Goal: Complete application form: Complete application form

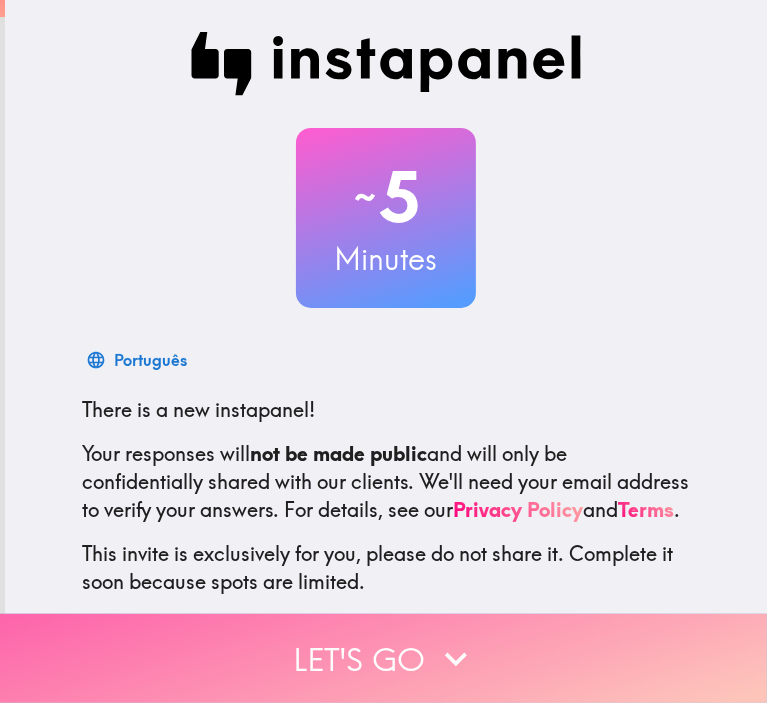
click at [368, 631] on button "Let's go" at bounding box center [383, 658] width 767 height 89
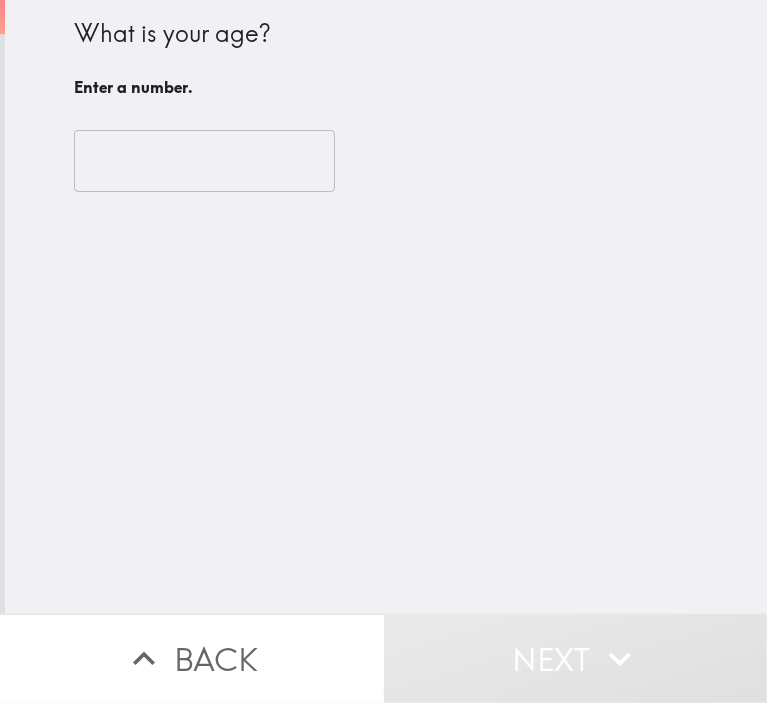
click at [172, 171] on input "number" at bounding box center [204, 161] width 261 height 62
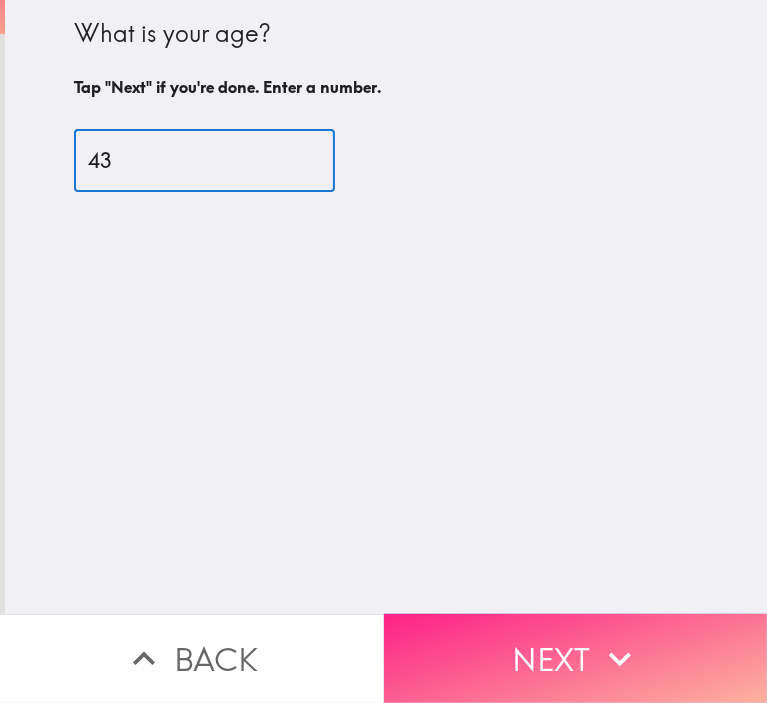
type input "43"
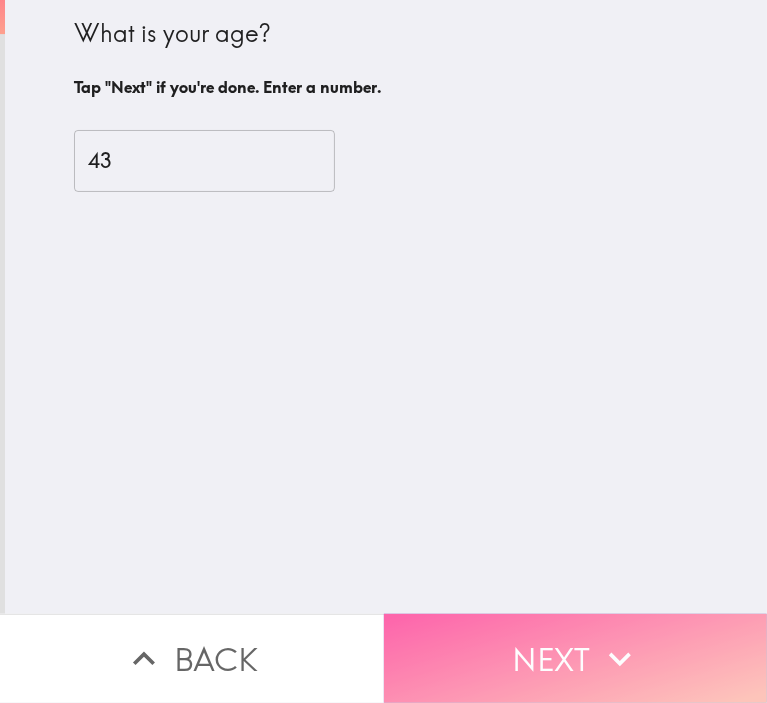
click at [582, 620] on button "Next" at bounding box center [576, 658] width 384 height 89
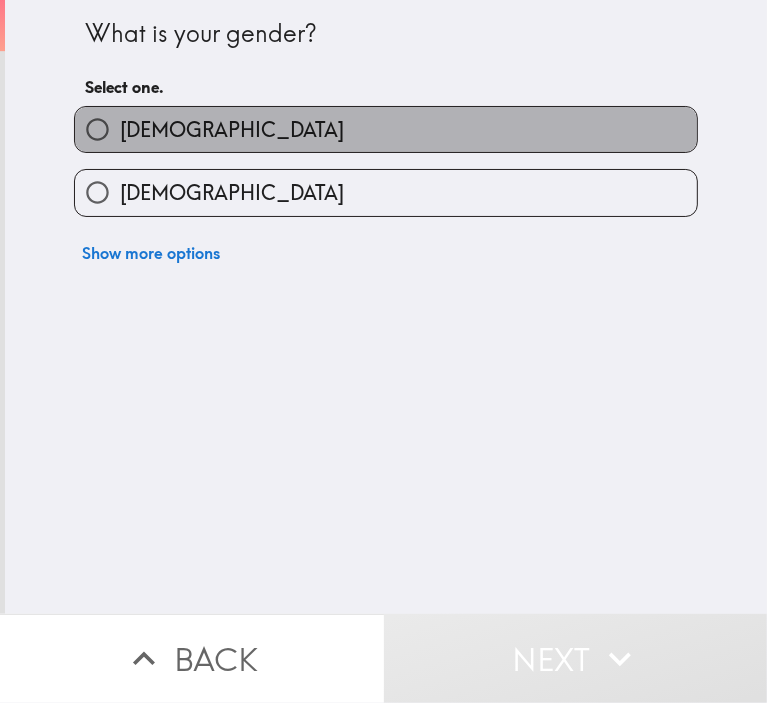
click at [133, 130] on span "[DEMOGRAPHIC_DATA]" at bounding box center [232, 130] width 224 height 28
click at [120, 130] on input "[DEMOGRAPHIC_DATA]" at bounding box center [97, 129] width 45 height 45
radio input "true"
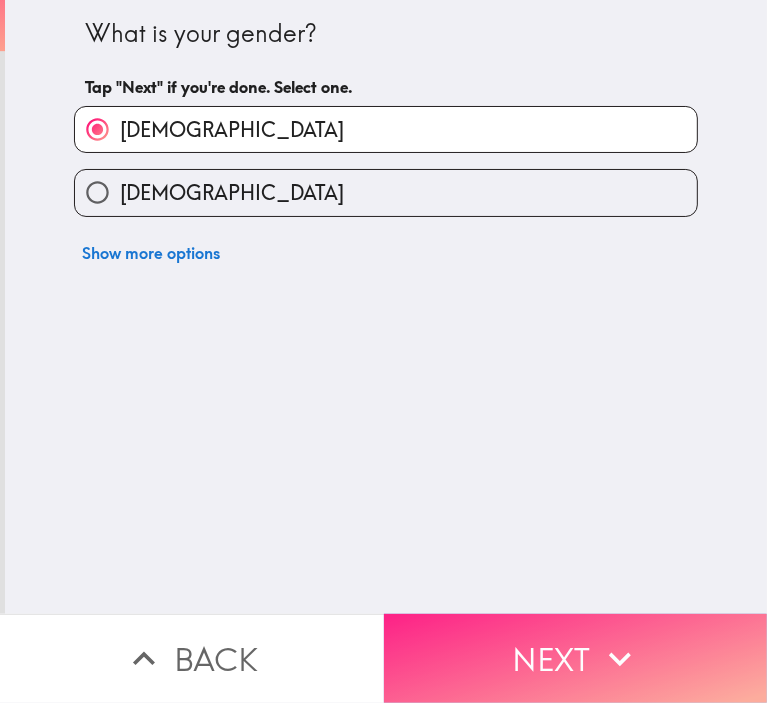
click at [519, 666] on button "Next" at bounding box center [576, 658] width 384 height 89
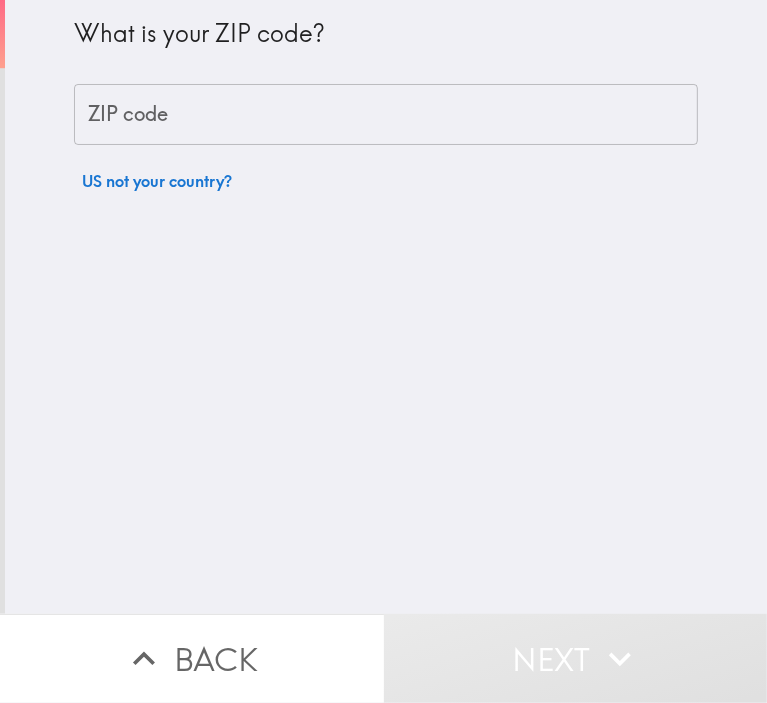
click at [216, 117] on input "ZIP code" at bounding box center [386, 115] width 624 height 62
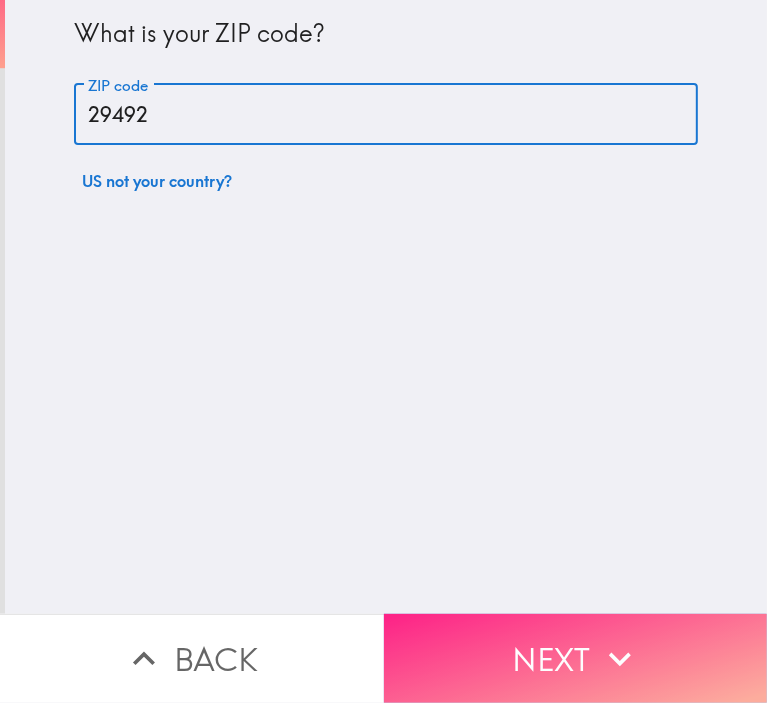
type input "29492"
click at [580, 647] on button "Next" at bounding box center [576, 658] width 384 height 89
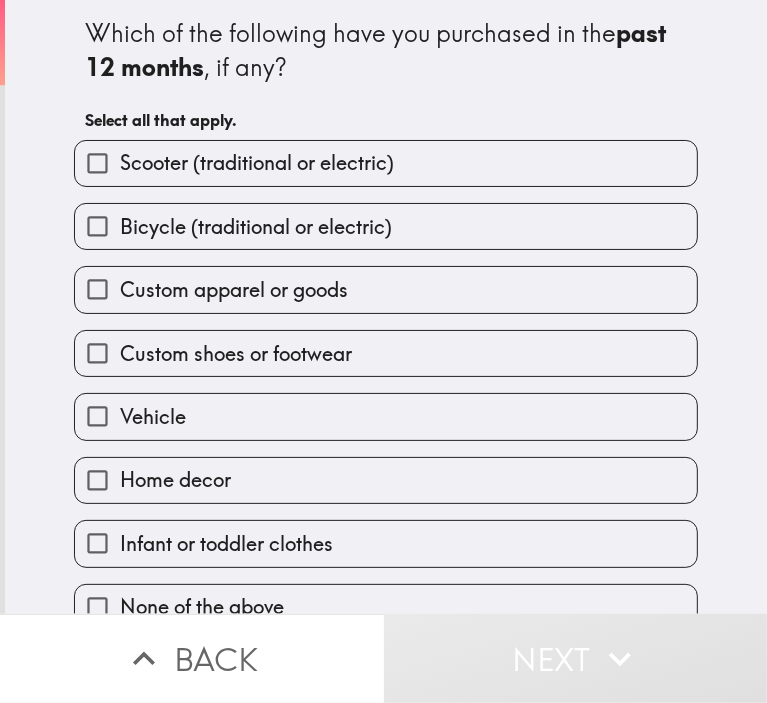
click at [707, 229] on div "Which of the following have you purchased in the past 12 months , if any? Selec…" at bounding box center [386, 307] width 762 height 614
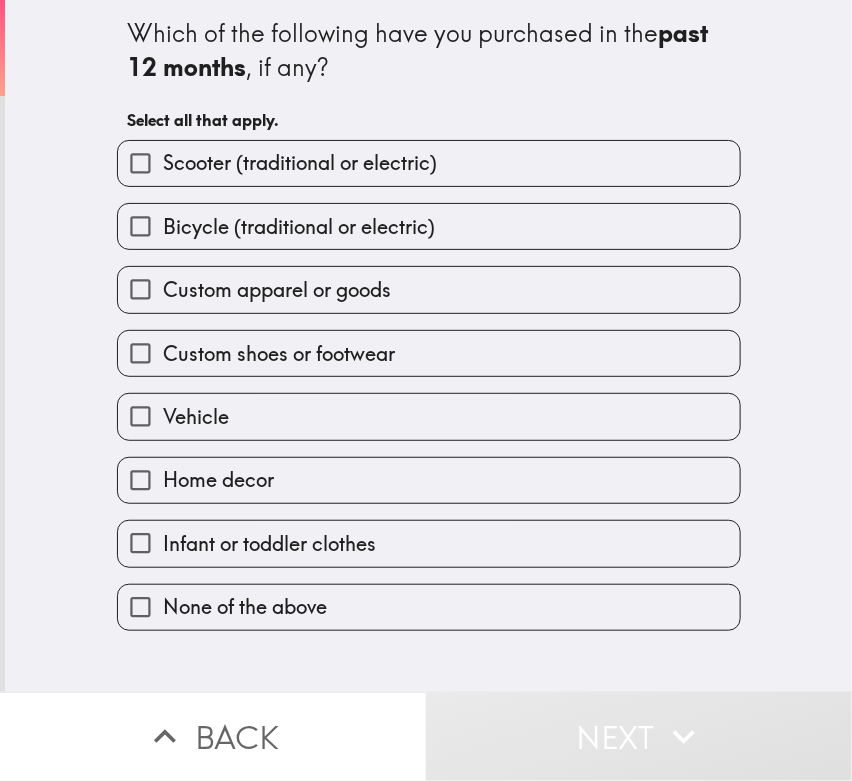
click at [248, 530] on span "Infant or toddler clothes" at bounding box center [269, 544] width 213 height 28
click at [163, 530] on input "Infant or toddler clothes" at bounding box center [140, 543] width 45 height 45
checkbox input "true"
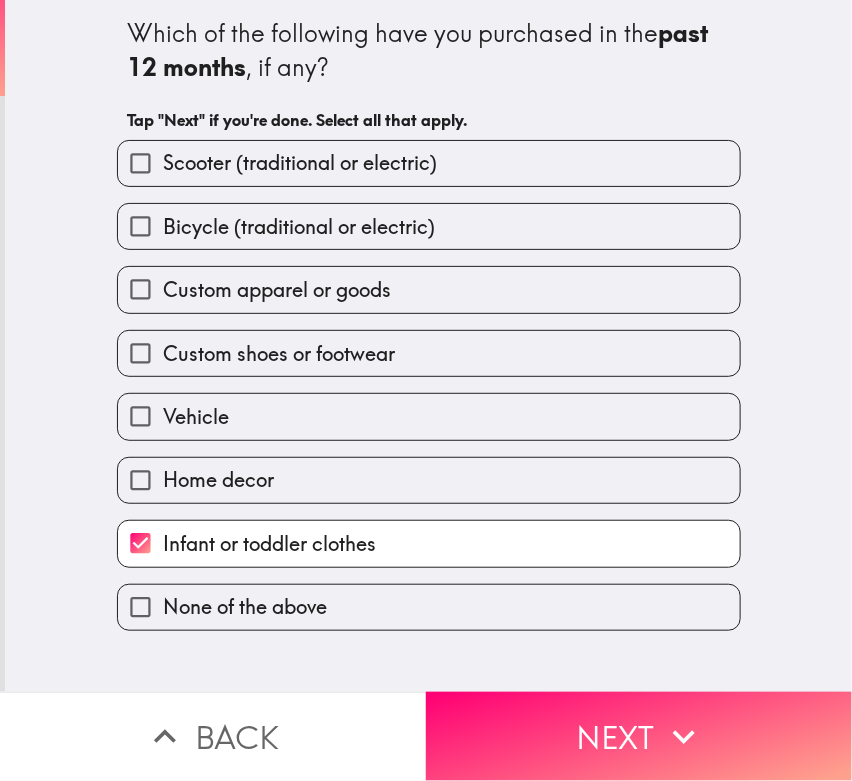
click at [248, 470] on span "Home decor" at bounding box center [218, 480] width 111 height 28
click at [163, 470] on input "Home decor" at bounding box center [140, 480] width 45 height 45
checkbox input "true"
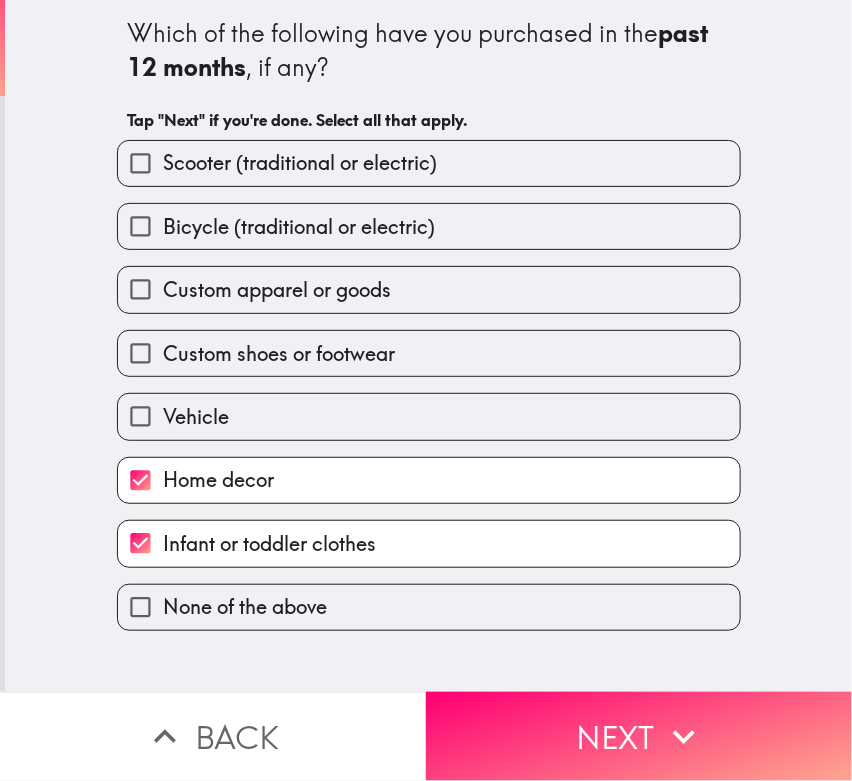
click at [211, 397] on label "Vehicle" at bounding box center [429, 416] width 622 height 45
click at [163, 397] on input "Vehicle" at bounding box center [140, 416] width 45 height 45
checkbox input "true"
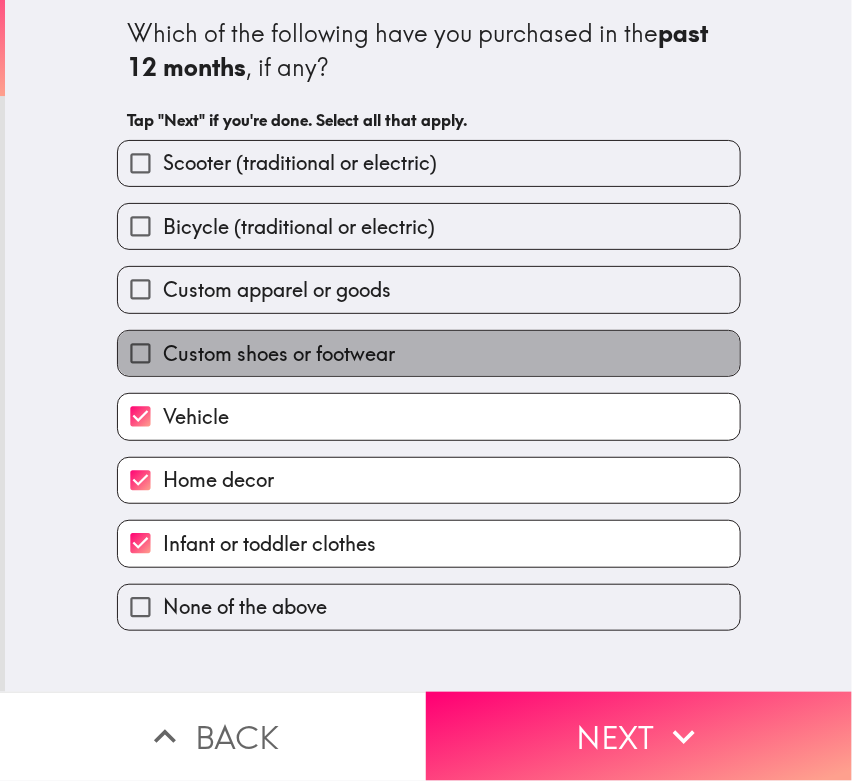
click at [218, 340] on span "Custom shoes or footwear" at bounding box center [279, 354] width 232 height 28
click at [163, 340] on input "Custom shoes or footwear" at bounding box center [140, 353] width 45 height 45
checkbox input "true"
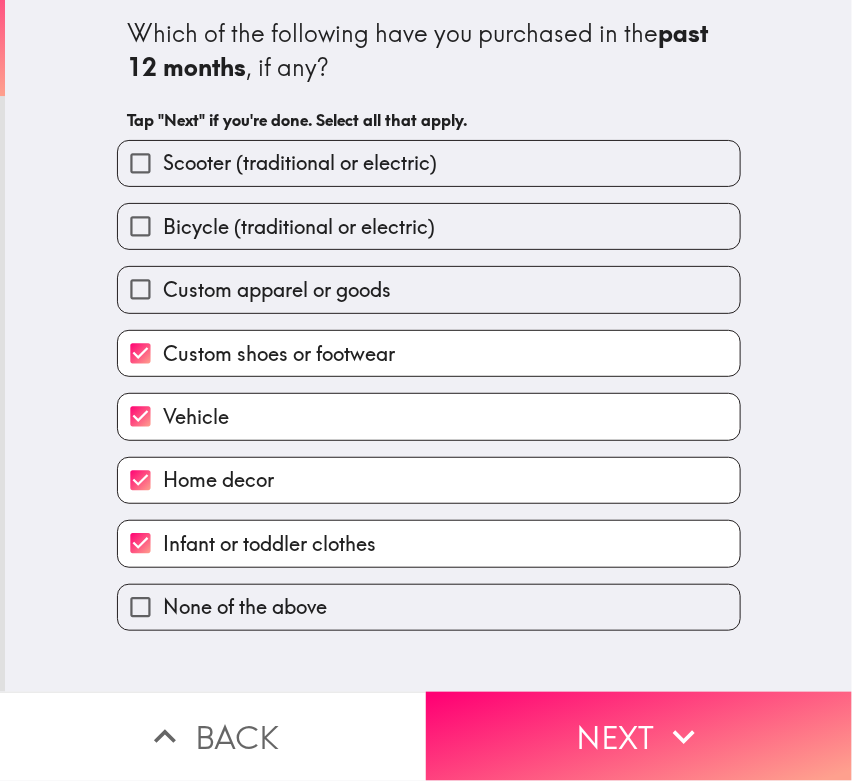
click at [231, 298] on span "Custom apparel or goods" at bounding box center [277, 290] width 228 height 28
click at [163, 298] on input "Custom apparel or goods" at bounding box center [140, 289] width 45 height 45
checkbox input "true"
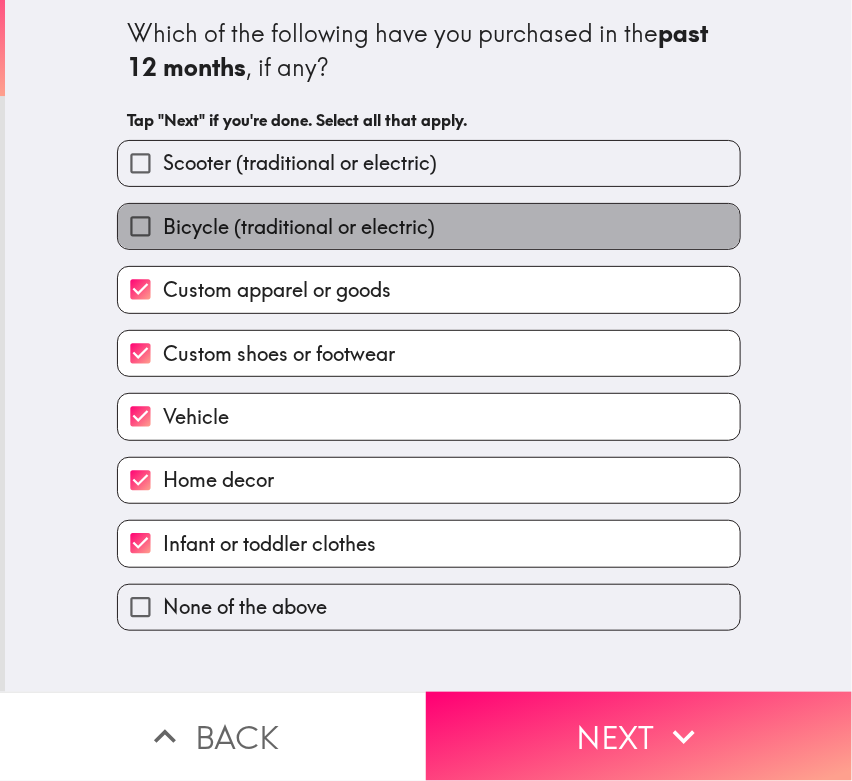
click at [211, 220] on span "Bicycle (traditional or electric)" at bounding box center [299, 227] width 272 height 28
click at [163, 220] on input "Bicycle (traditional or electric)" at bounding box center [140, 226] width 45 height 45
checkbox input "true"
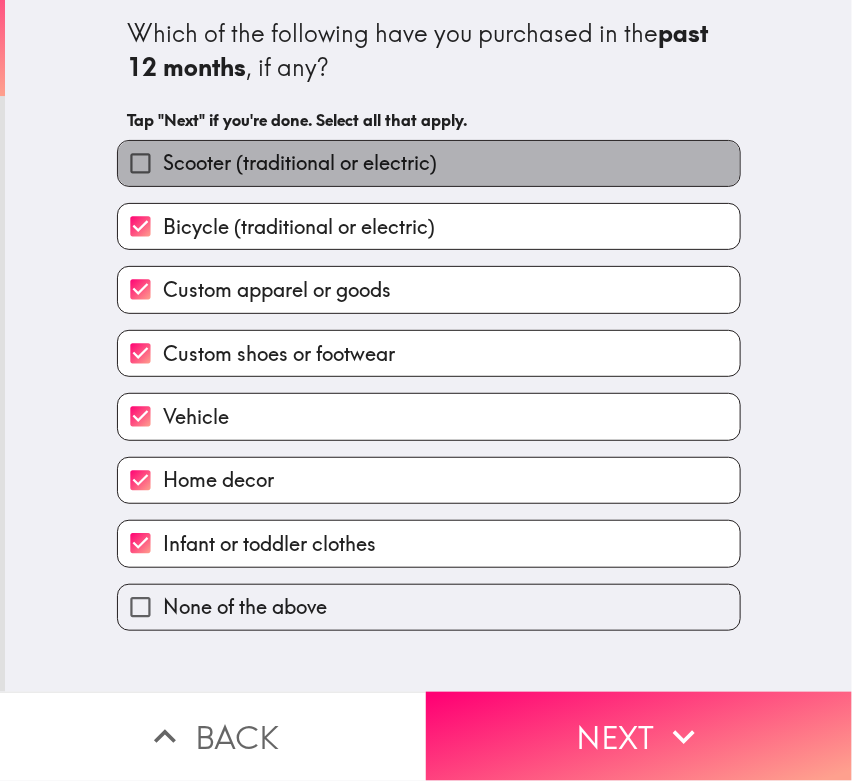
drag, startPoint x: 202, startPoint y: 168, endPoint x: 447, endPoint y: 507, distance: 418.1
click at [202, 167] on span "Scooter (traditional or electric)" at bounding box center [300, 163] width 274 height 28
click at [163, 167] on input "Scooter (traditional or electric)" at bounding box center [140, 163] width 45 height 45
checkbox input "true"
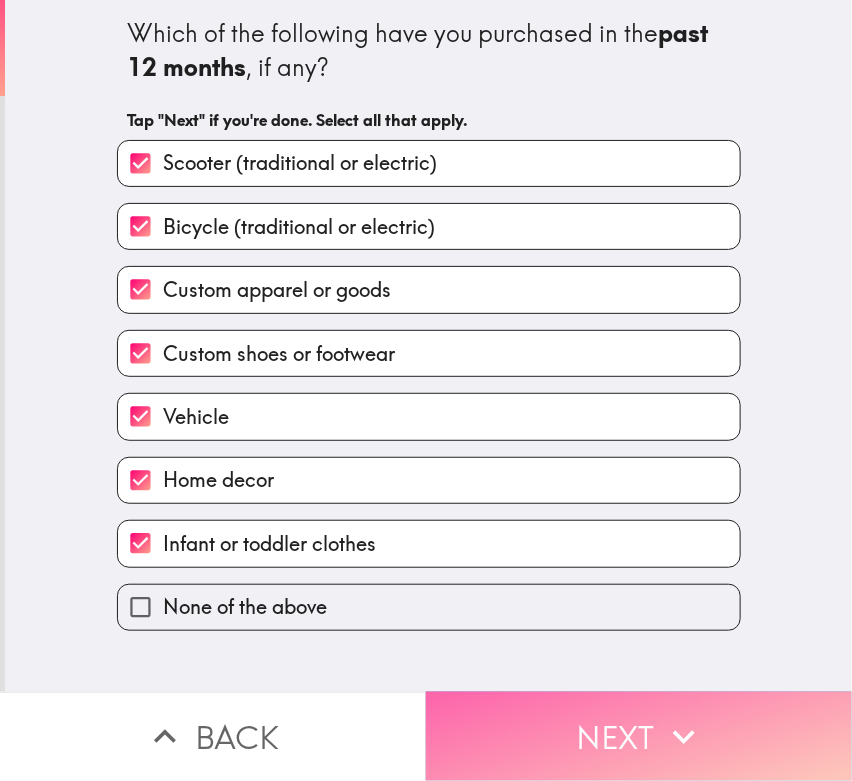
click at [645, 702] on button "Next" at bounding box center [639, 736] width 426 height 89
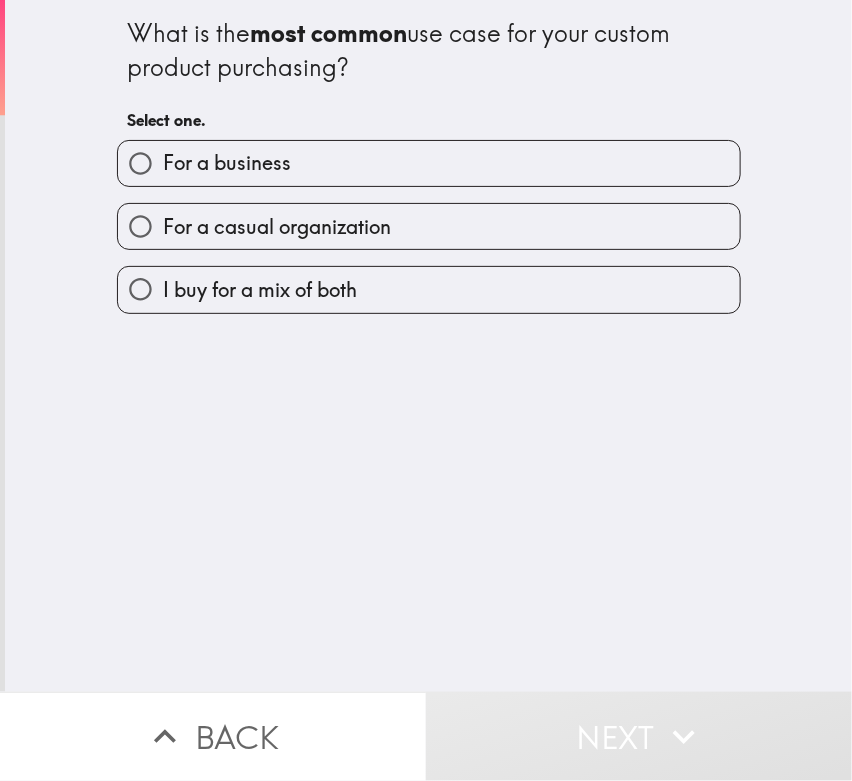
click at [226, 242] on label "For a casual organization" at bounding box center [429, 226] width 622 height 45
click at [163, 242] on input "For a casual organization" at bounding box center [140, 226] width 45 height 45
radio input "true"
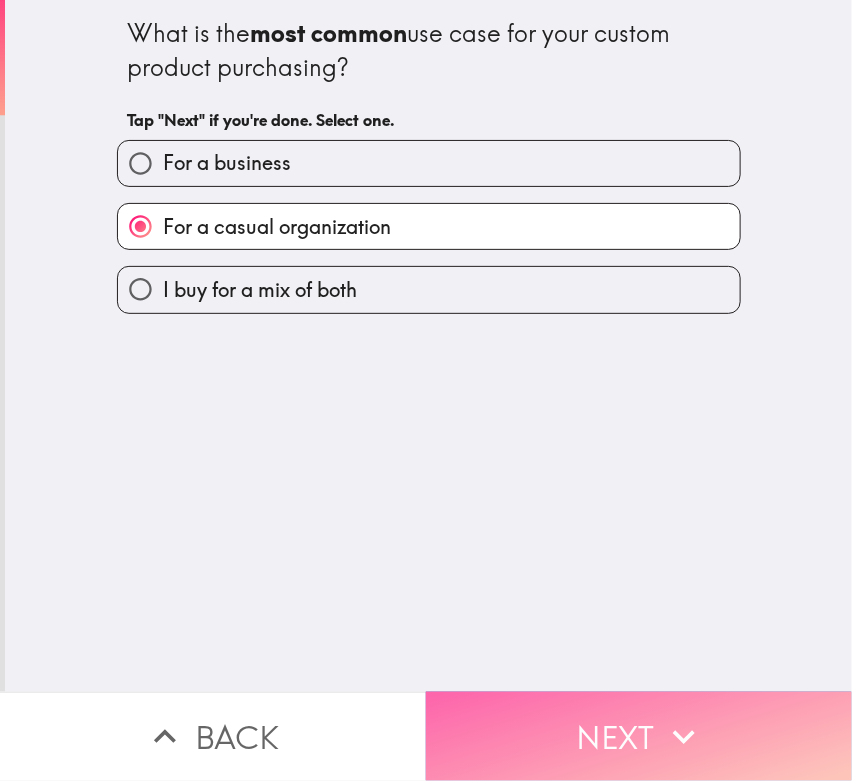
click at [554, 702] on button "Next" at bounding box center [639, 736] width 426 height 89
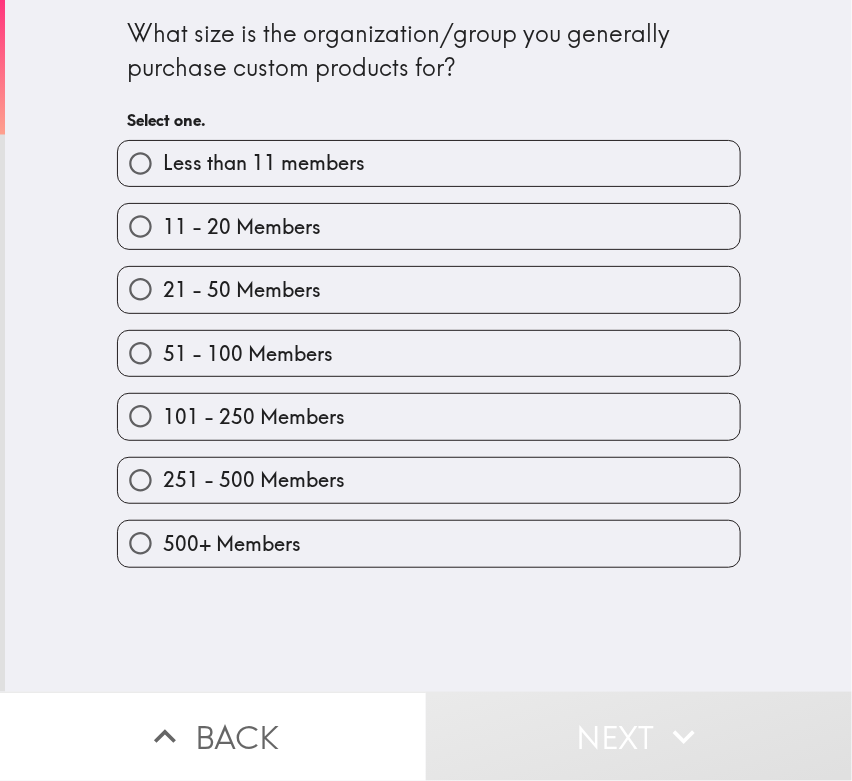
drag, startPoint x: 104, startPoint y: 19, endPoint x: 509, endPoint y: 377, distance: 540.3
click at [459, 435] on div "What size is the organization/group you generally purchase custom products for?…" at bounding box center [429, 284] width 640 height 568
click at [128, 63] on div "What size is the organization/group you generally purchase custom products for?" at bounding box center [429, 50] width 602 height 67
click at [428, 568] on div "What size is the organization/group you generally purchase custom products for?…" at bounding box center [428, 346] width 847 height 692
click at [54, 665] on div "What size is the organization/group you generally purchase custom products for?…" at bounding box center [428, 346] width 847 height 692
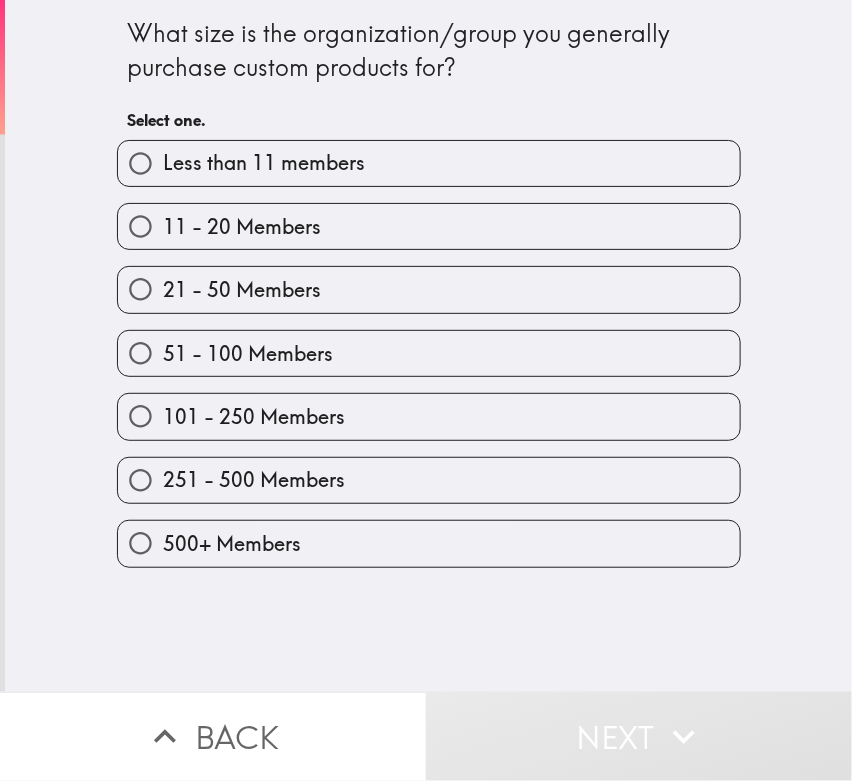
click at [182, 350] on span "51 - 100 Members" at bounding box center [248, 354] width 170 height 28
click at [163, 350] on input "51 - 100 Members" at bounding box center [140, 353] width 45 height 45
radio input "true"
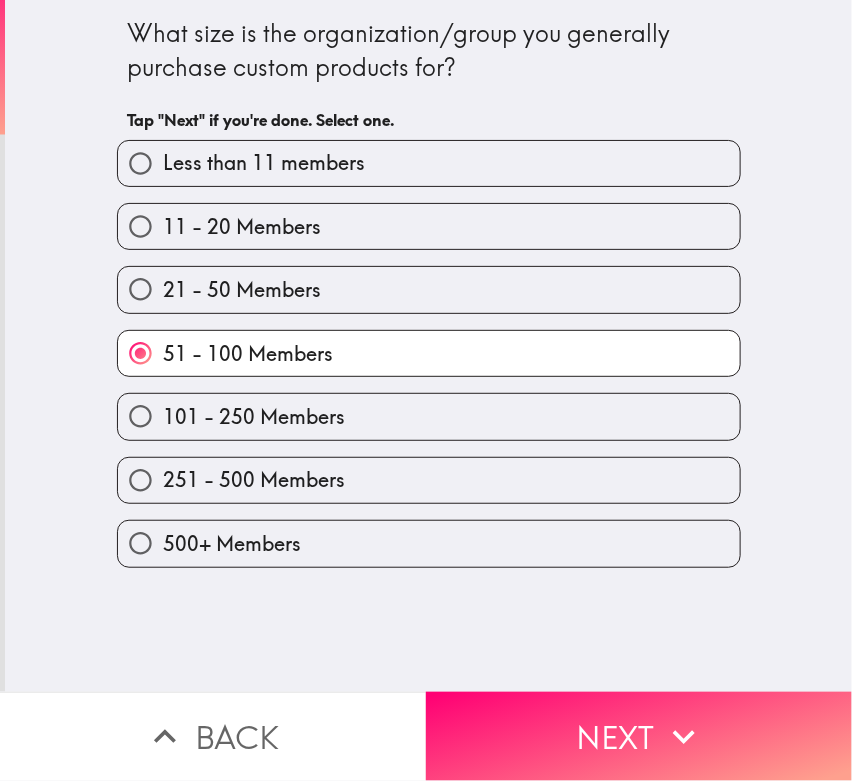
click at [580, 702] on button "Next" at bounding box center [639, 736] width 426 height 89
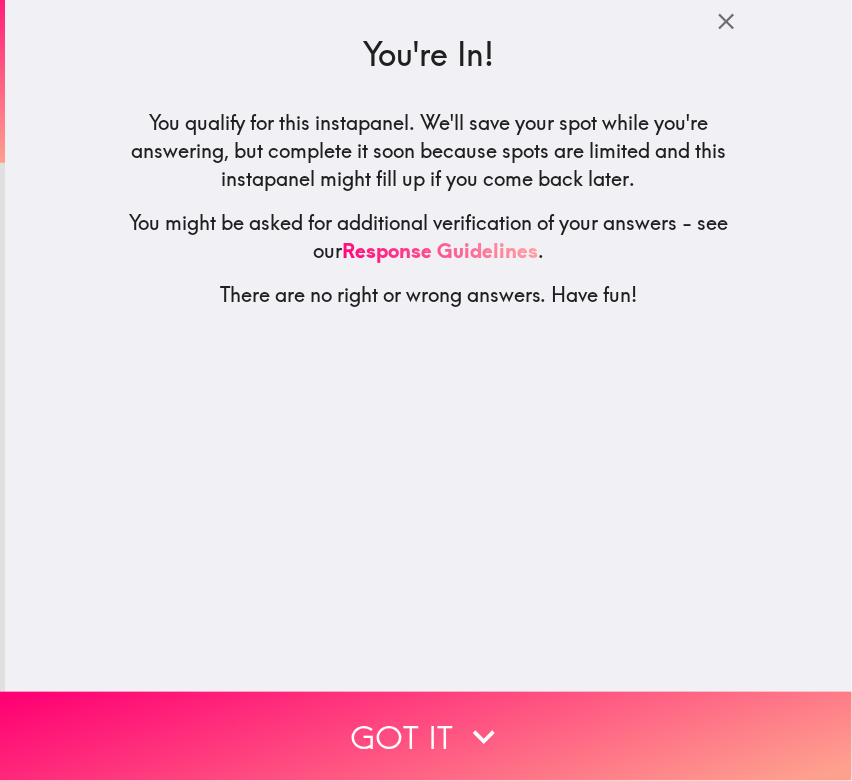
click at [477, 692] on button "Got it" at bounding box center [426, 736] width 852 height 89
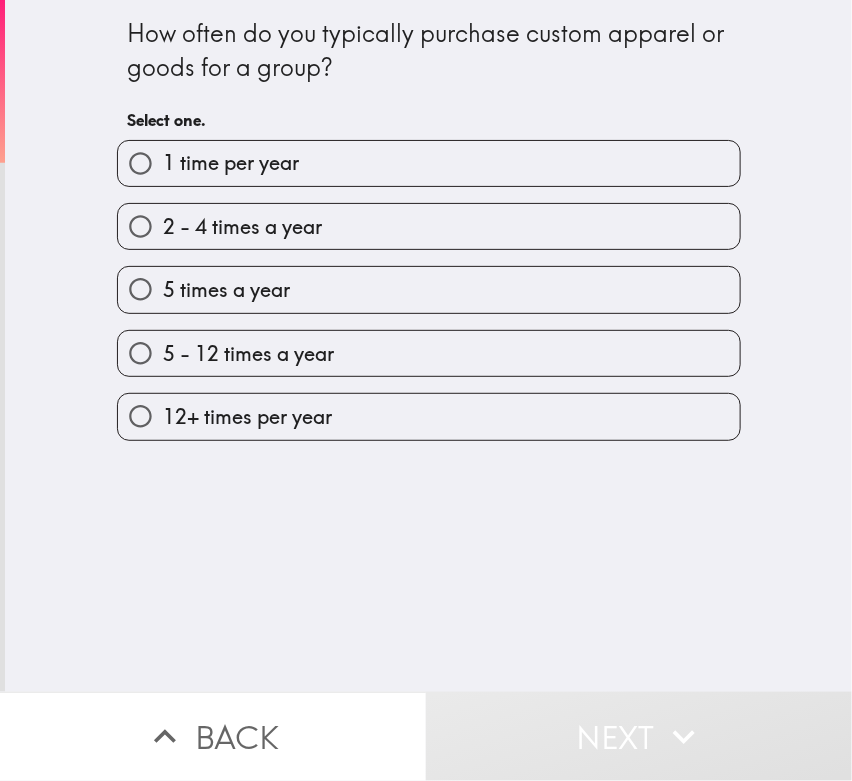
click at [496, 426] on div "How often do you typically purchase custom apparel or goods for a group? Select…" at bounding box center [429, 220] width 640 height 441
click at [155, 573] on div "How often do you typically purchase custom apparel or goods for a group? Select…" at bounding box center [428, 346] width 847 height 692
click at [163, 234] on span "2 - 4 times a year" at bounding box center [242, 227] width 159 height 28
click at [158, 234] on input "2 - 4 times a year" at bounding box center [140, 226] width 45 height 45
radio input "true"
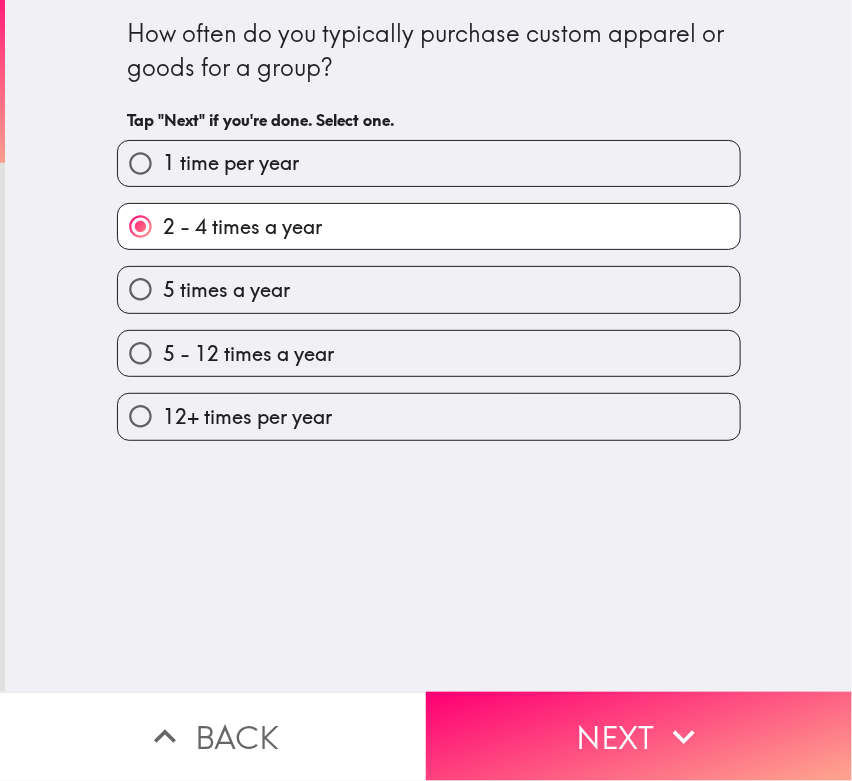
click at [159, 574] on div "How often do you typically purchase custom apparel or goods for a group? Tap "N…" at bounding box center [428, 346] width 847 height 692
click at [178, 356] on span "5 - 12 times a year" at bounding box center [248, 354] width 171 height 28
click at [163, 356] on input "5 - 12 times a year" at bounding box center [140, 353] width 45 height 45
radio input "true"
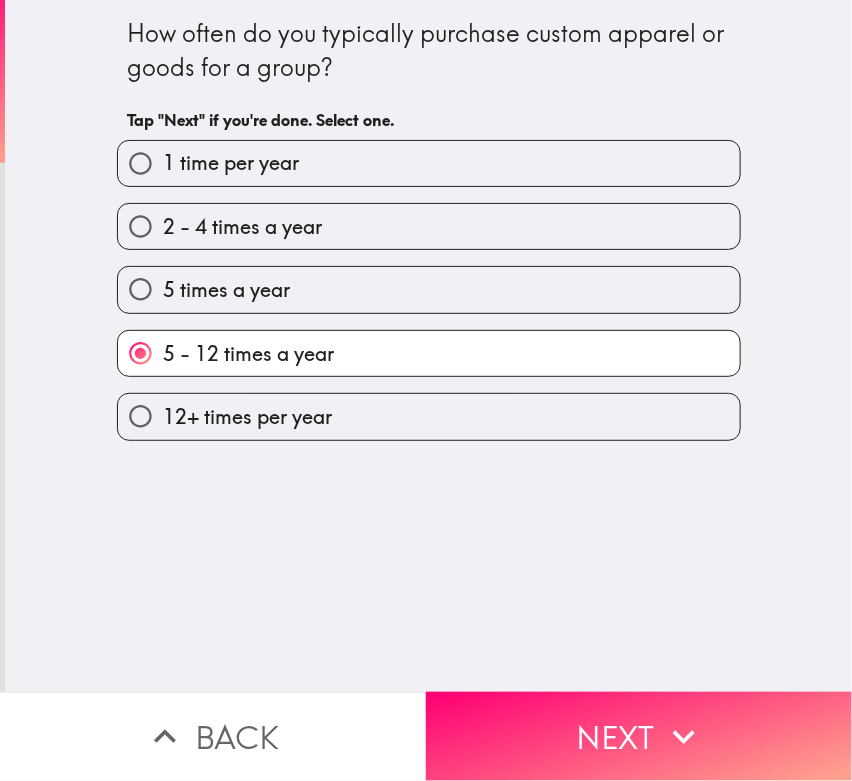
click at [563, 702] on button "Next" at bounding box center [639, 736] width 426 height 89
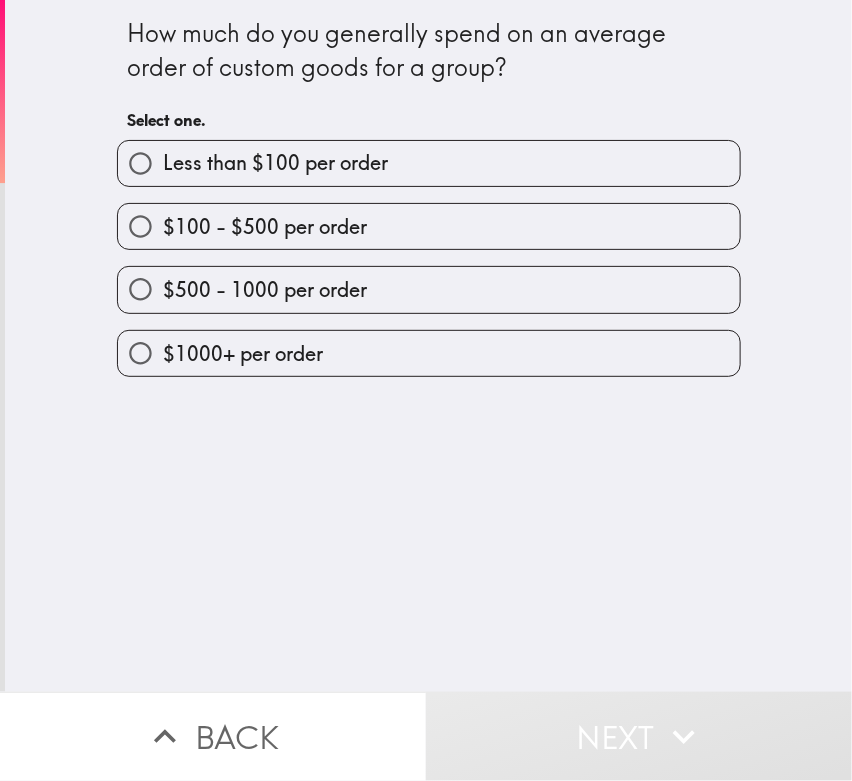
click at [491, 378] on div "How much do you generally spend on an average order of custom goods for a group…" at bounding box center [428, 346] width 847 height 692
click at [111, 579] on div "How much do you generally spend on an average order of custom goods for a group…" at bounding box center [428, 346] width 847 height 692
click at [179, 356] on span "$1000+ per order" at bounding box center [243, 354] width 160 height 28
click at [163, 356] on input "$1000+ per order" at bounding box center [140, 353] width 45 height 45
radio input "true"
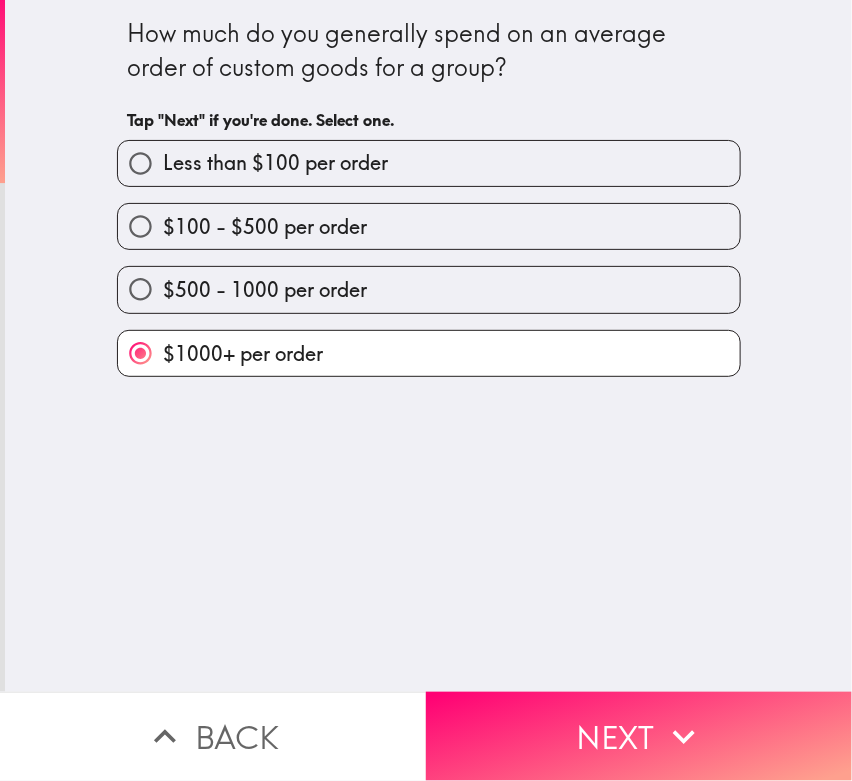
click at [142, 368] on label "$1000+ per order" at bounding box center [429, 353] width 622 height 45
click at [519, 702] on button "Next" at bounding box center [639, 736] width 426 height 89
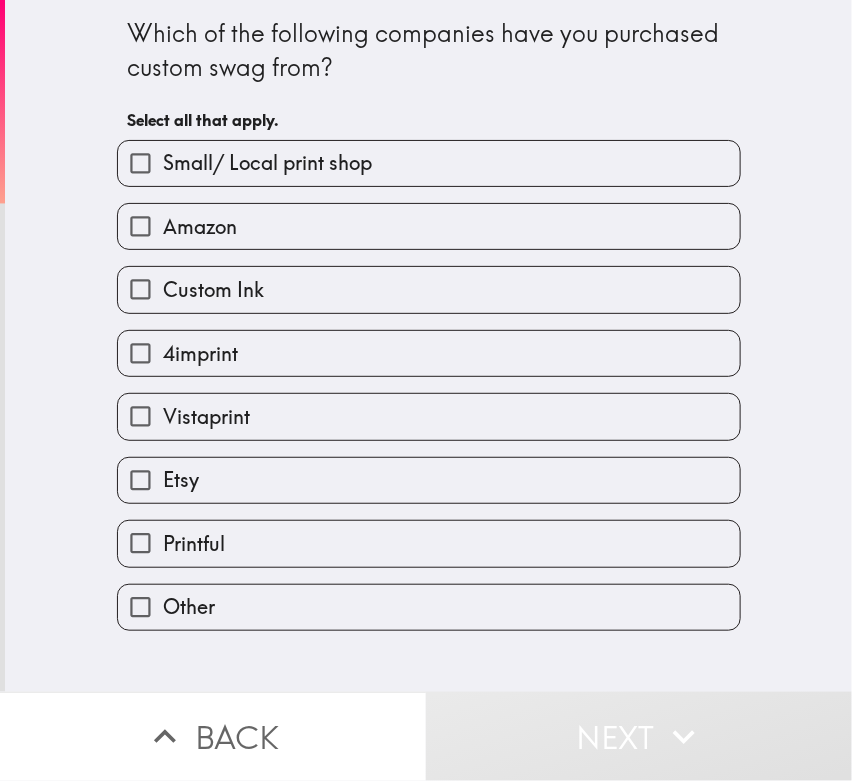
click at [321, 604] on div "Which of the following companies have you purchased custom swag from? Select al…" at bounding box center [429, 315] width 640 height 631
click at [25, 545] on div "Which of the following companies have you purchased custom swag from? Select al…" at bounding box center [428, 346] width 847 height 692
click at [174, 223] on span "Amazon" at bounding box center [200, 227] width 74 height 28
click at [163, 223] on input "Amazon" at bounding box center [140, 226] width 45 height 45
checkbox input "true"
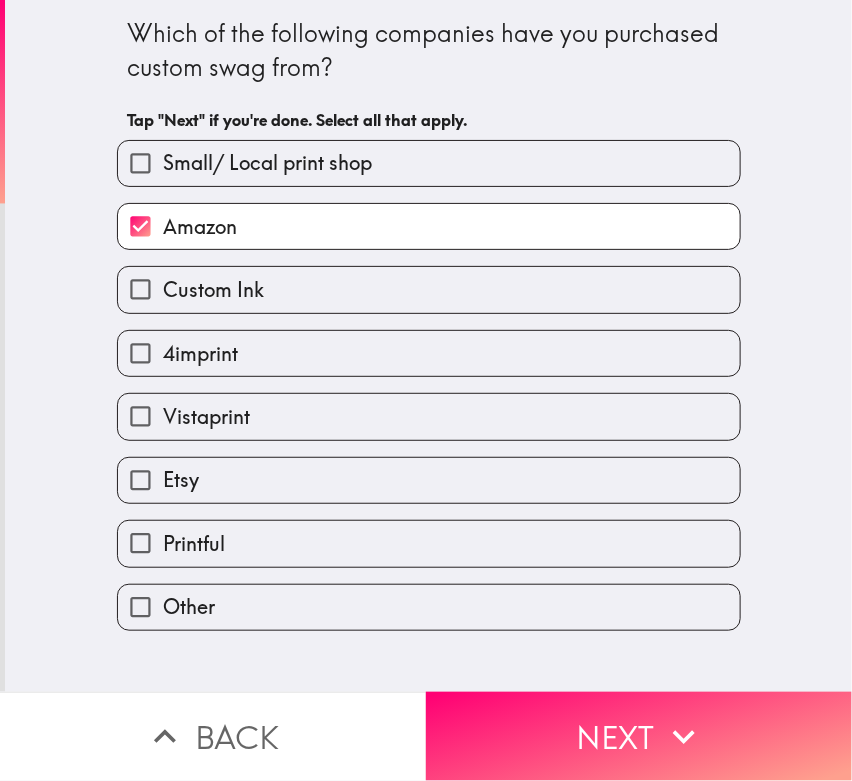
click at [185, 302] on span "Custom Ink" at bounding box center [213, 290] width 101 height 28
click at [163, 302] on input "Custom Ink" at bounding box center [140, 289] width 45 height 45
checkbox input "true"
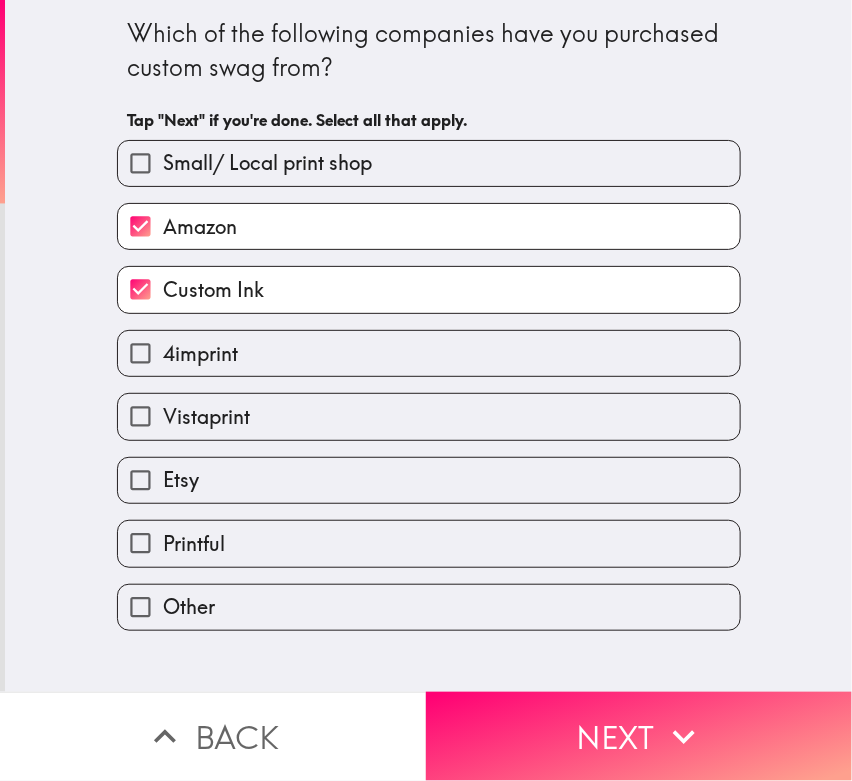
click at [181, 426] on span "Vistaprint" at bounding box center [206, 417] width 87 height 28
click at [163, 426] on input "Vistaprint" at bounding box center [140, 416] width 45 height 45
checkbox input "true"
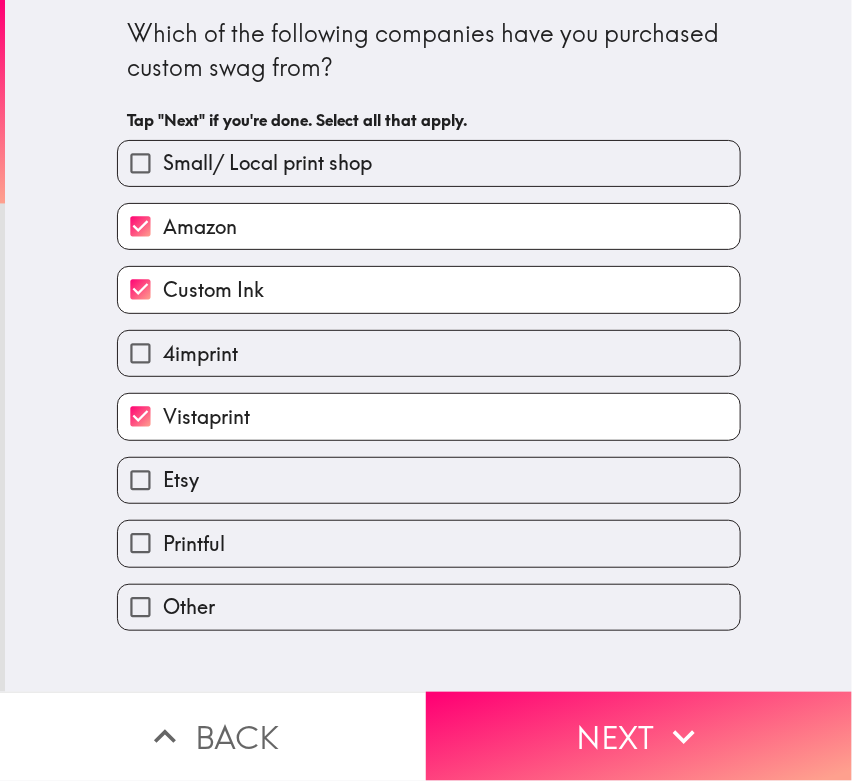
click at [166, 494] on label "Etsy" at bounding box center [429, 480] width 622 height 45
click at [163, 494] on input "Etsy" at bounding box center [140, 480] width 45 height 45
checkbox input "true"
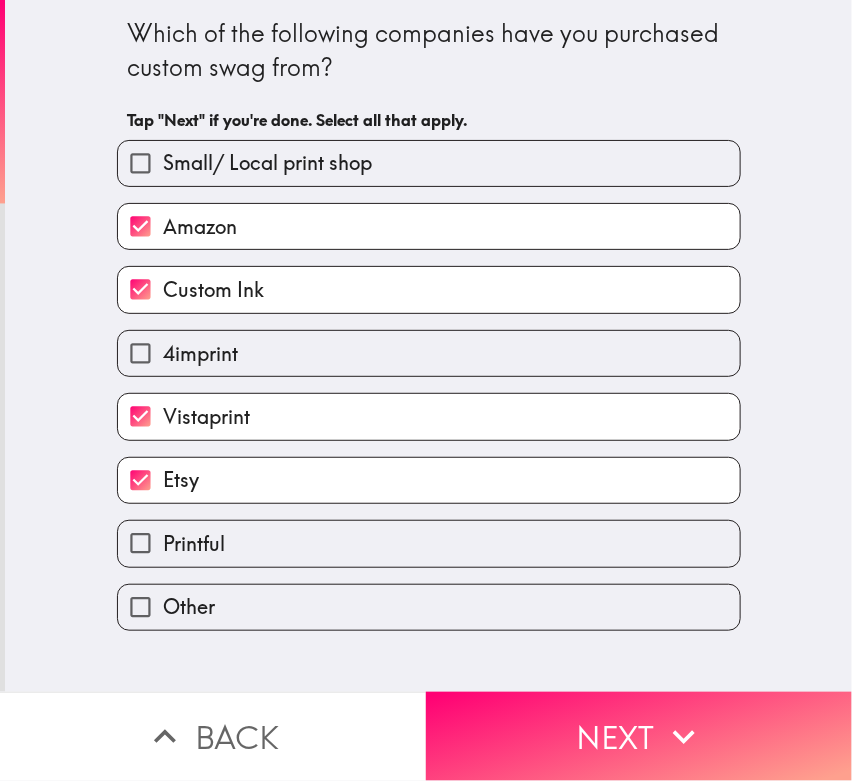
click at [186, 601] on span "Other" at bounding box center [189, 607] width 52 height 28
click at [163, 601] on input "Other" at bounding box center [140, 607] width 45 height 45
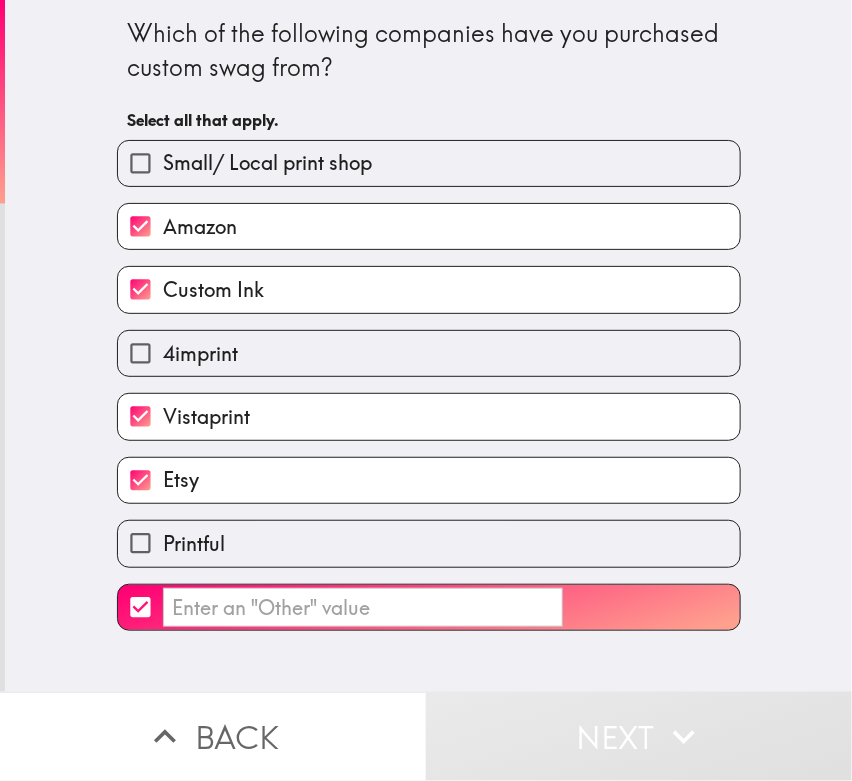
click at [118, 606] on input "​" at bounding box center [140, 607] width 45 height 45
checkbox input "false"
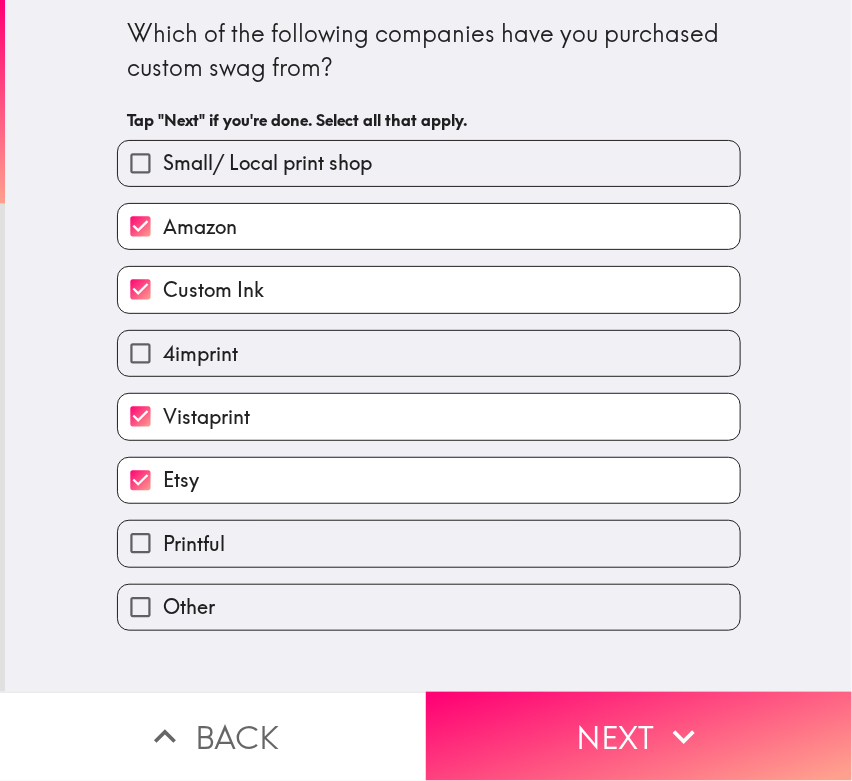
click at [184, 536] on span "Printful" at bounding box center [194, 544] width 62 height 28
click at [163, 536] on input "Printful" at bounding box center [140, 543] width 45 height 45
checkbox input "true"
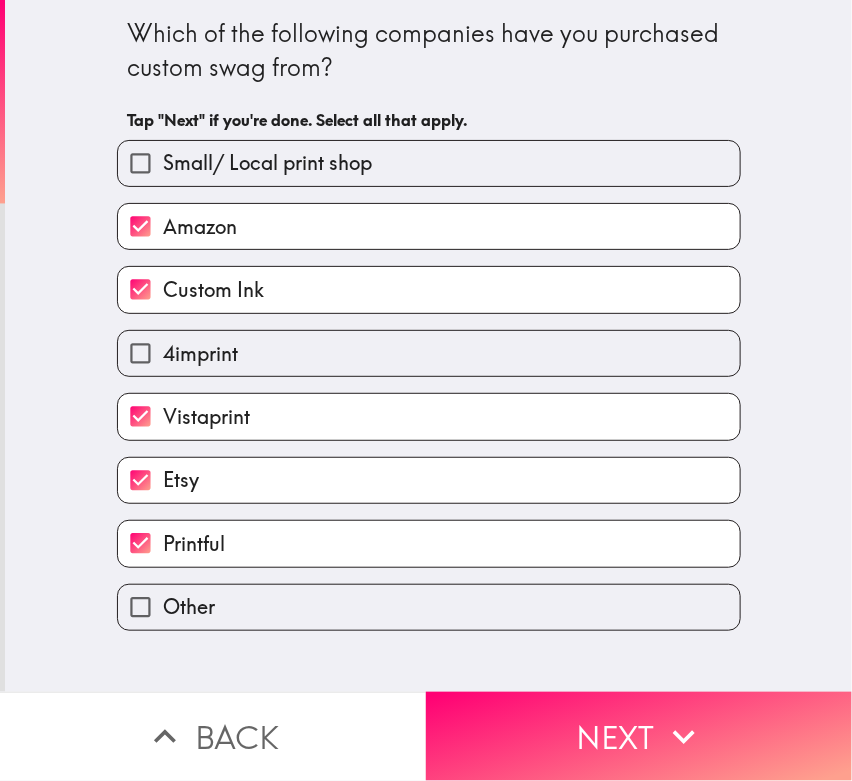
click at [609, 702] on button "Next" at bounding box center [639, 736] width 426 height 89
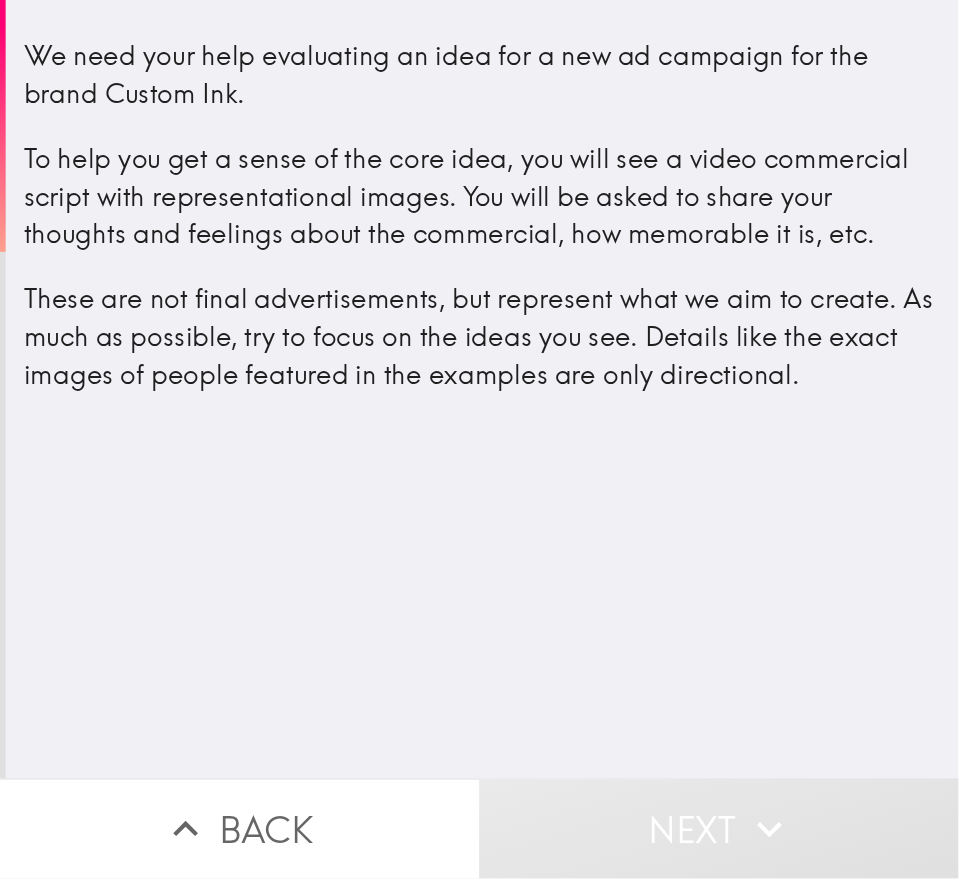
scroll to position [0, 8]
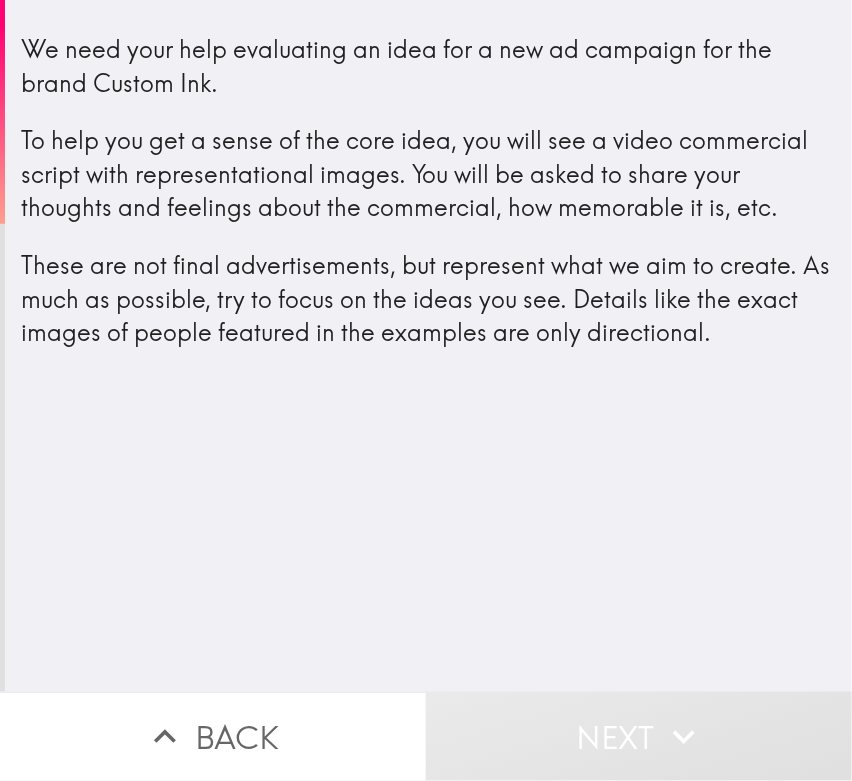
click at [766, 399] on main "We need your help evaluating an idea for a new ad campaign for the brand Custom…" at bounding box center [426, 390] width 852 height 781
click at [255, 537] on div "We need your help evaluating an idea for a new ad campaign for the brand Custom…" at bounding box center [428, 346] width 847 height 692
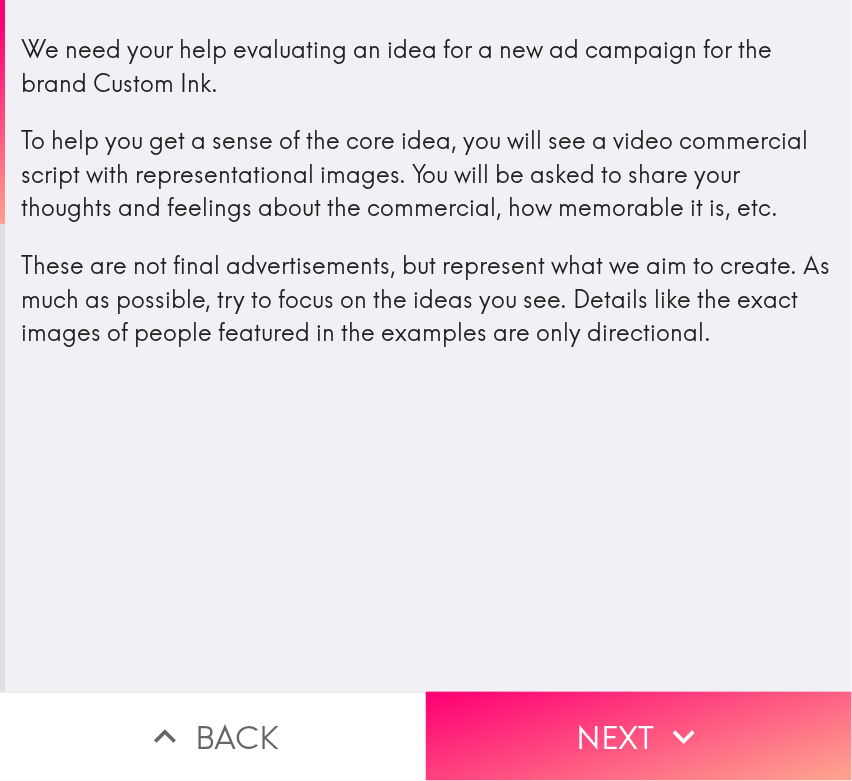
click at [569, 694] on button "Next" at bounding box center [639, 736] width 426 height 89
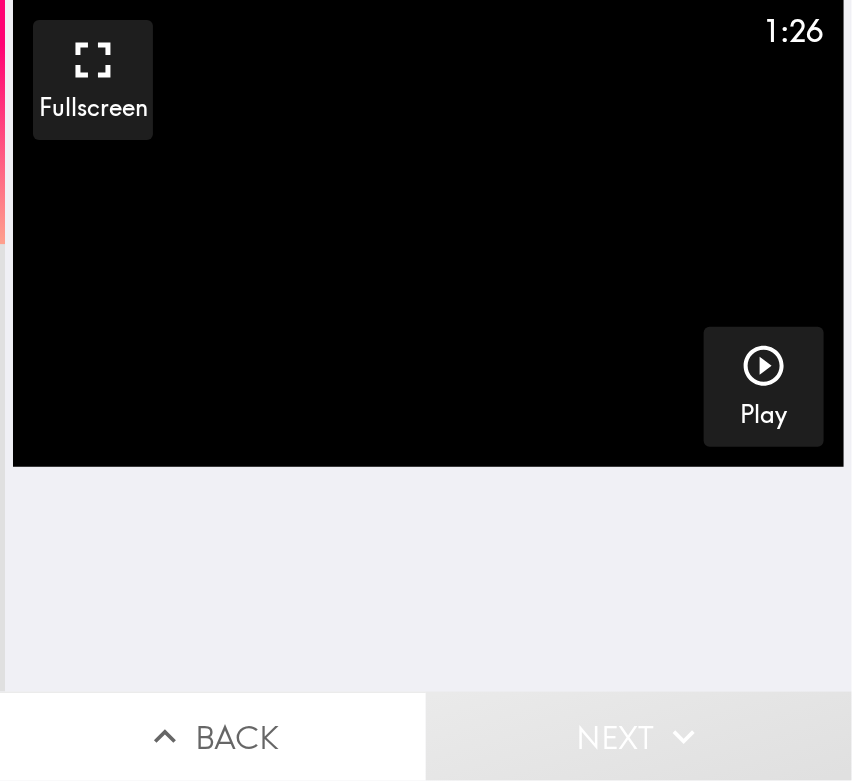
click at [744, 371] on icon "button" at bounding box center [764, 366] width 40 height 40
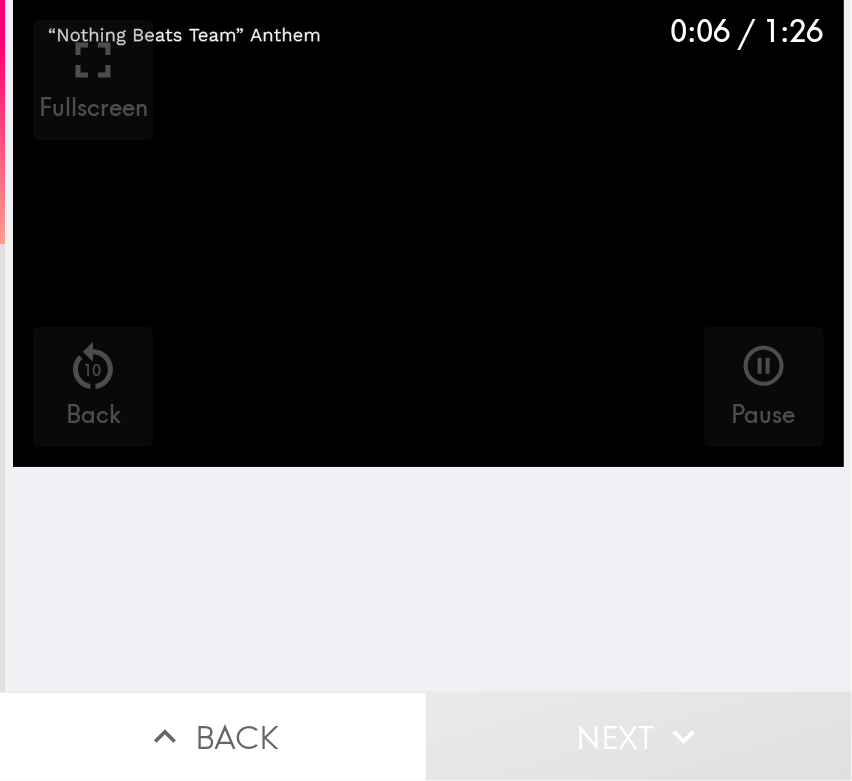
click at [235, 624] on div "0:06 / 1:26 Fullscreen 10 Back Pause" at bounding box center [428, 346] width 847 height 692
click at [330, 534] on div "0:19 / 1:26 Fullscreen 10 Back Pause" at bounding box center [428, 346] width 847 height 692
click at [148, 572] on div "0:28 / 1:26 Fullscreen 10 Back Pause" at bounding box center [428, 346] width 847 height 692
click at [107, 651] on div "0:37 / 1:26 Fullscreen 10 Back Pause" at bounding box center [428, 346] width 847 height 692
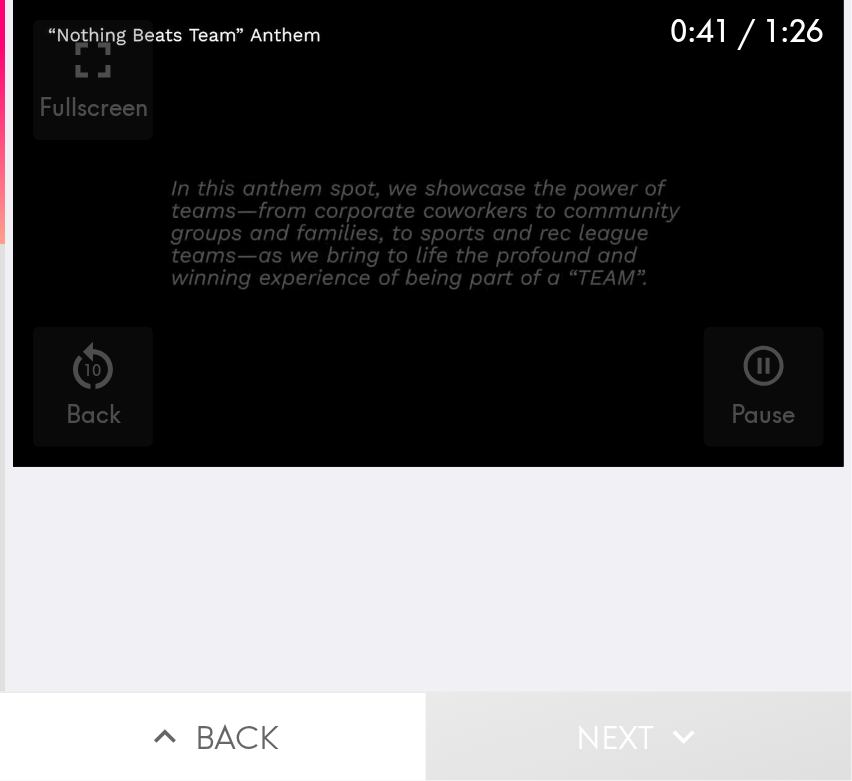
click at [160, 606] on div "0:41 / 1:26 Fullscreen 10 Back Pause" at bounding box center [428, 346] width 847 height 692
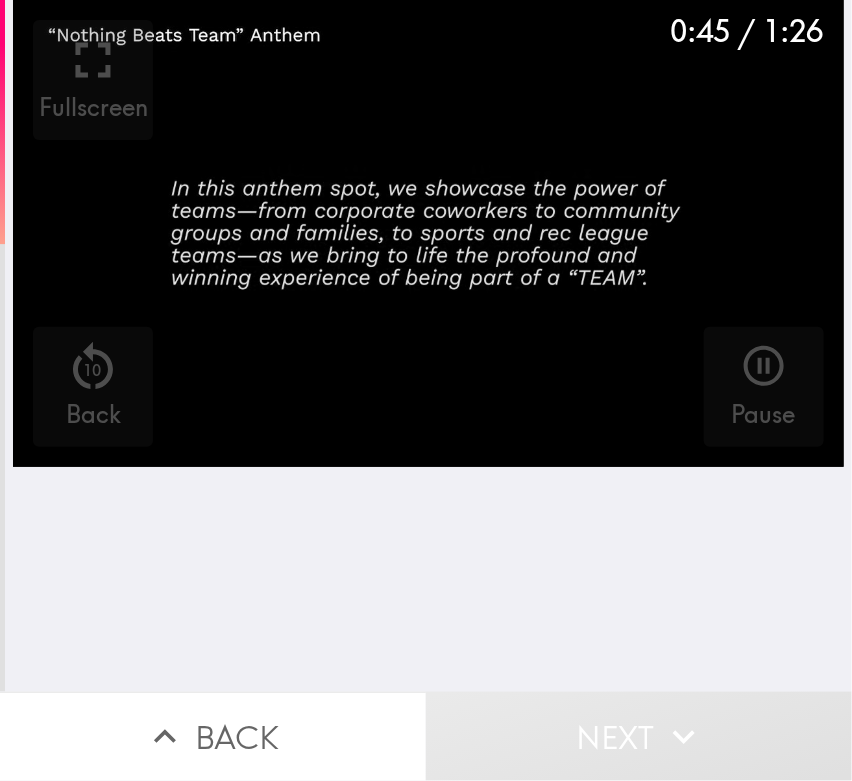
click at [132, 663] on div "0:45 / 1:26 Fullscreen 10 Back Pause" at bounding box center [428, 346] width 847 height 692
click at [134, 638] on div "0:59 / 1:26 Fullscreen 10 Back Pause" at bounding box center [428, 346] width 847 height 692
click at [466, 550] on div "1:16 / 1:26 Fullscreen 10 Back Pause" at bounding box center [428, 346] width 847 height 692
click at [441, 483] on div "1:18 / 1:26 Fullscreen 10 Back Pause" at bounding box center [428, 346] width 847 height 692
click at [438, 559] on div "1:18 / 1:26 Fullscreen 10 Back Pause" at bounding box center [428, 346] width 847 height 692
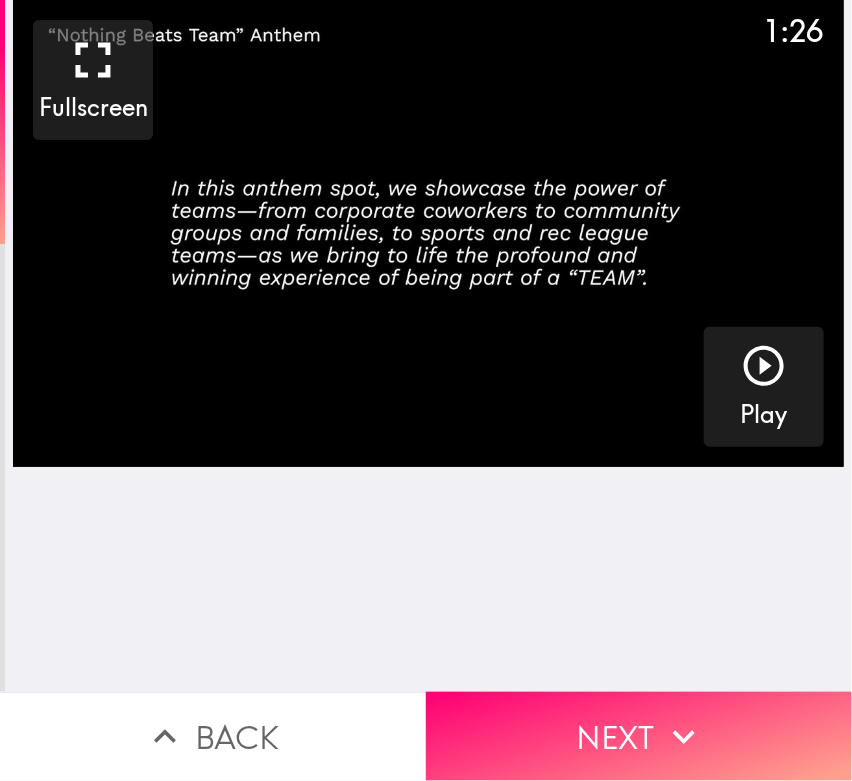
click at [612, 702] on button "Next" at bounding box center [639, 736] width 426 height 89
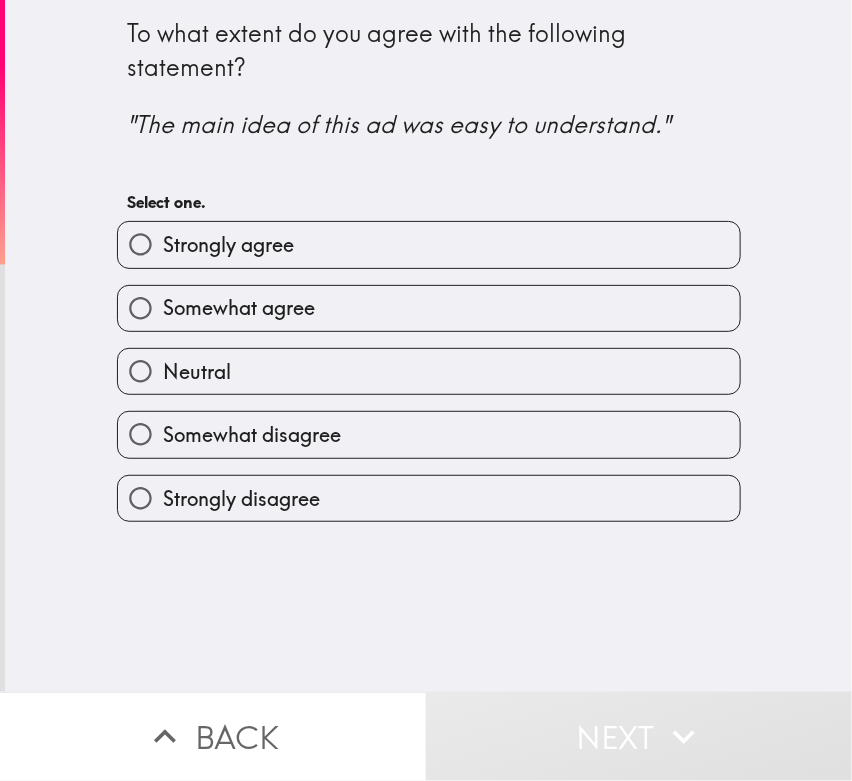
click at [199, 300] on span "Somewhat agree" at bounding box center [239, 308] width 152 height 28
click at [163, 300] on input "Somewhat agree" at bounding box center [140, 308] width 45 height 45
radio input "true"
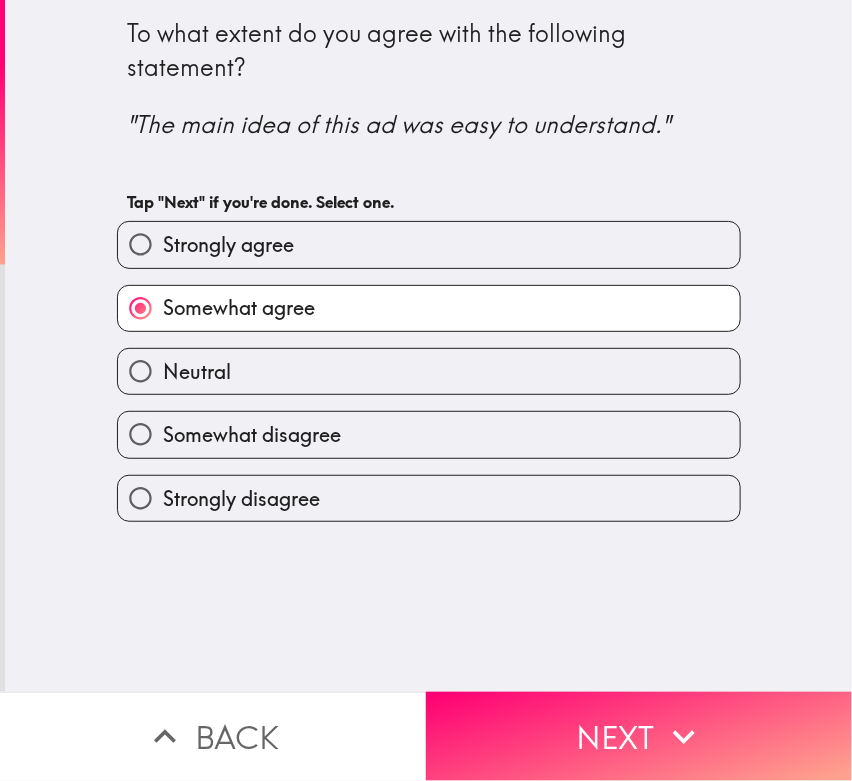
click at [418, 531] on div "To what extent do you agree with the following statement? "The main idea of thi…" at bounding box center [428, 346] width 847 height 692
click at [82, 614] on div "To what extent do you agree with the following statement? "The main idea of thi…" at bounding box center [428, 346] width 847 height 692
click at [202, 250] on span "Strongly agree" at bounding box center [228, 245] width 131 height 28
click at [163, 250] on input "Strongly agree" at bounding box center [140, 244] width 45 height 45
radio input "true"
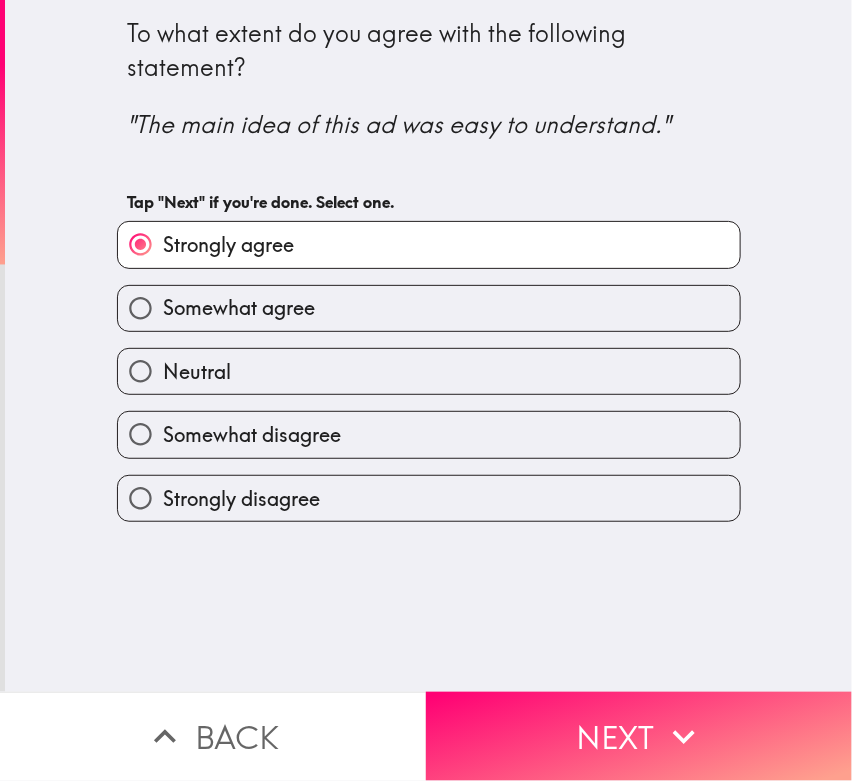
click at [575, 702] on button "Next" at bounding box center [639, 736] width 426 height 89
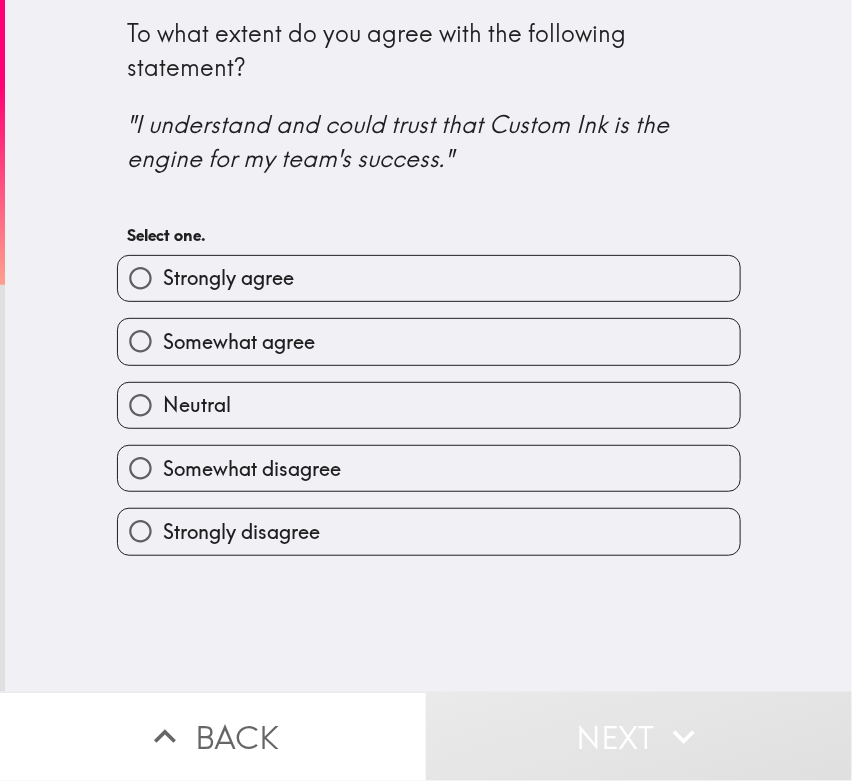
click at [372, 526] on div "To what extent do you agree with the following statement? "I understand and cou…" at bounding box center [429, 278] width 640 height 556
click at [150, 670] on div "To what extent do you agree with the following statement? "I understand and cou…" at bounding box center [428, 346] width 847 height 692
click at [232, 347] on span "Somewhat agree" at bounding box center [239, 342] width 152 height 28
click at [163, 347] on input "Somewhat agree" at bounding box center [140, 341] width 45 height 45
radio input "true"
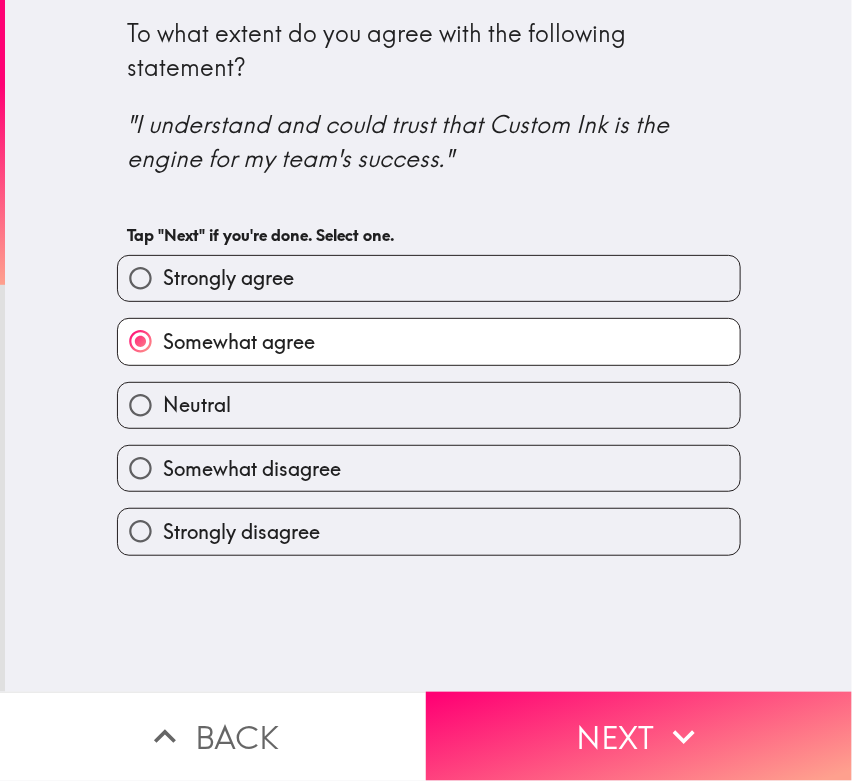
click at [564, 702] on button "Next" at bounding box center [639, 736] width 426 height 89
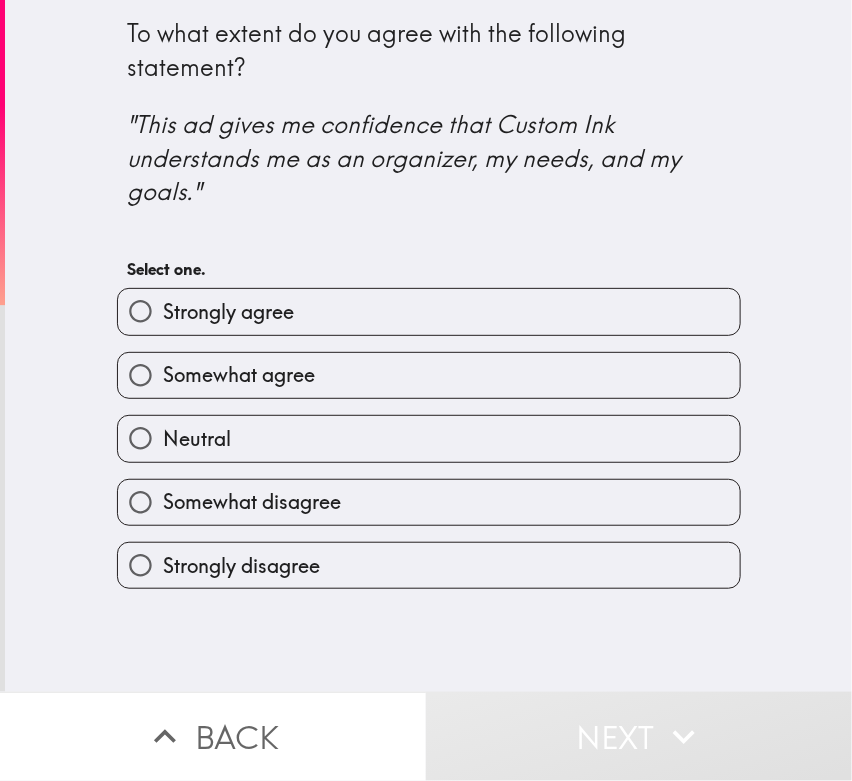
click at [344, 577] on div "To what extent do you agree with the following statement? "This ad gives me con…" at bounding box center [429, 294] width 640 height 589
click at [69, 651] on div "To what extent do you agree with the following statement? "This ad gives me con…" at bounding box center [428, 346] width 847 height 692
click at [150, 390] on label "Somewhat agree" at bounding box center [429, 375] width 622 height 45
click at [150, 390] on input "Somewhat agree" at bounding box center [140, 375] width 45 height 45
radio input "true"
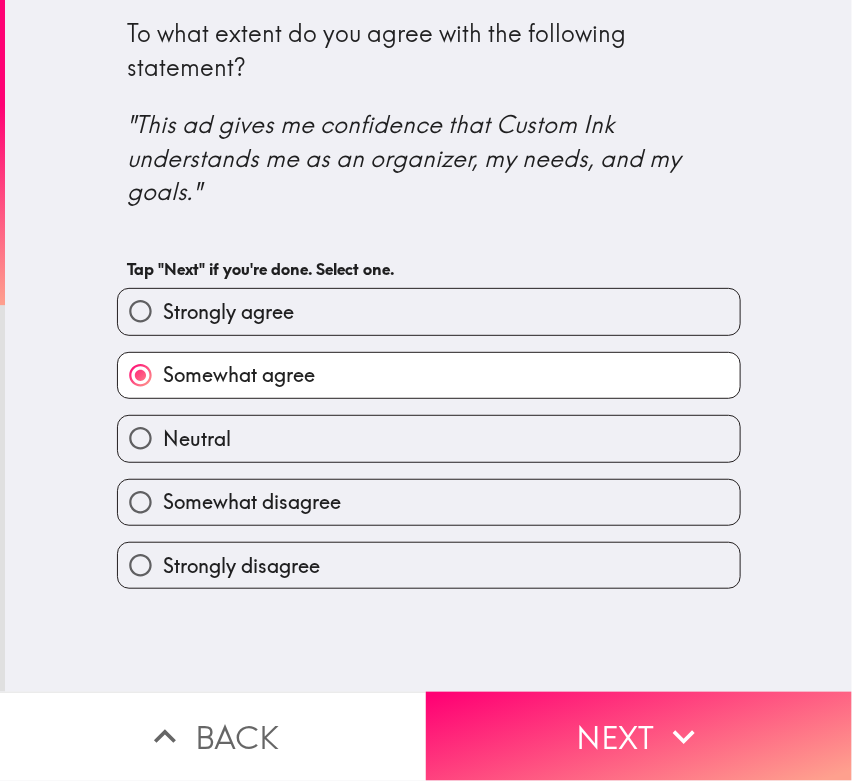
click at [662, 702] on icon "button" at bounding box center [684, 737] width 44 height 44
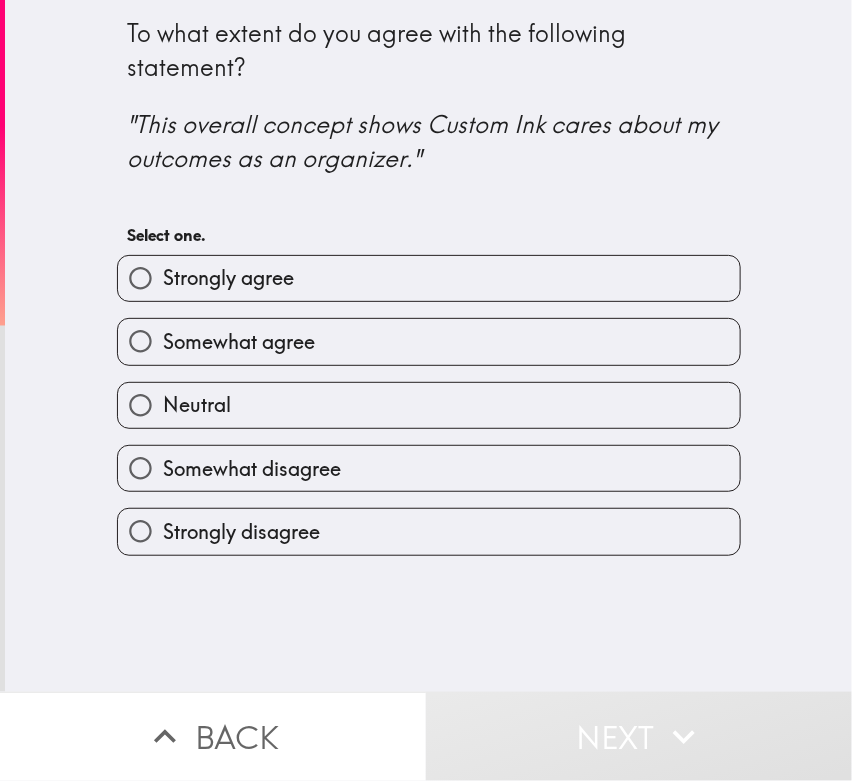
click at [313, 525] on div "To what extent do you agree with the following statement? "This overall concept…" at bounding box center [429, 278] width 640 height 556
click at [107, 634] on div "To what extent do you agree with the following statement? "This overall concept…" at bounding box center [428, 346] width 847 height 692
click at [227, 350] on span "Somewhat agree" at bounding box center [239, 342] width 152 height 28
click at [163, 350] on input "Somewhat agree" at bounding box center [140, 341] width 45 height 45
radio input "true"
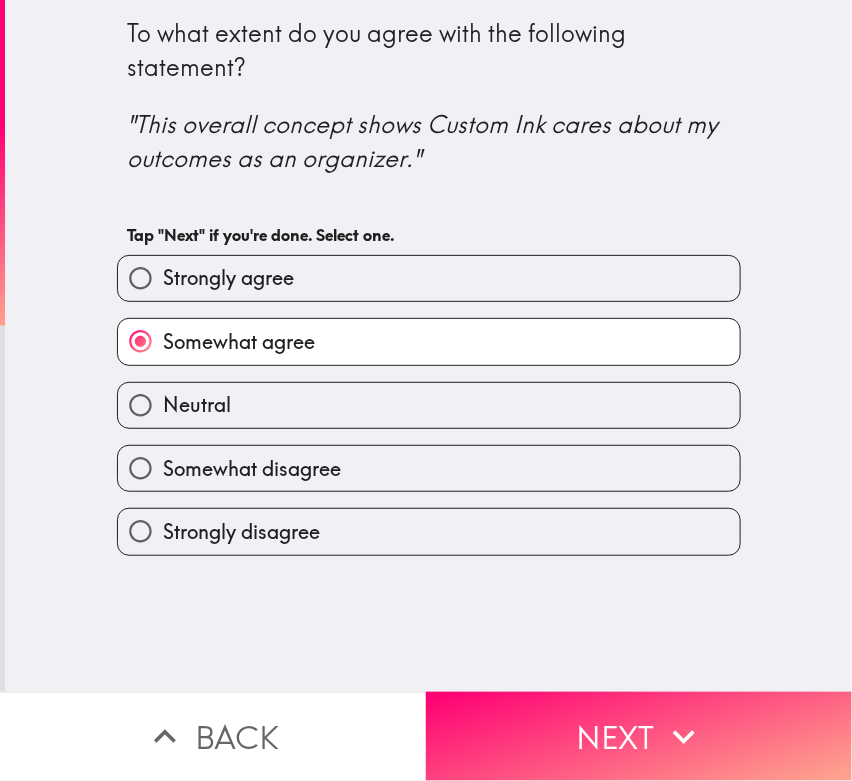
click at [566, 702] on button "Next" at bounding box center [639, 736] width 426 height 89
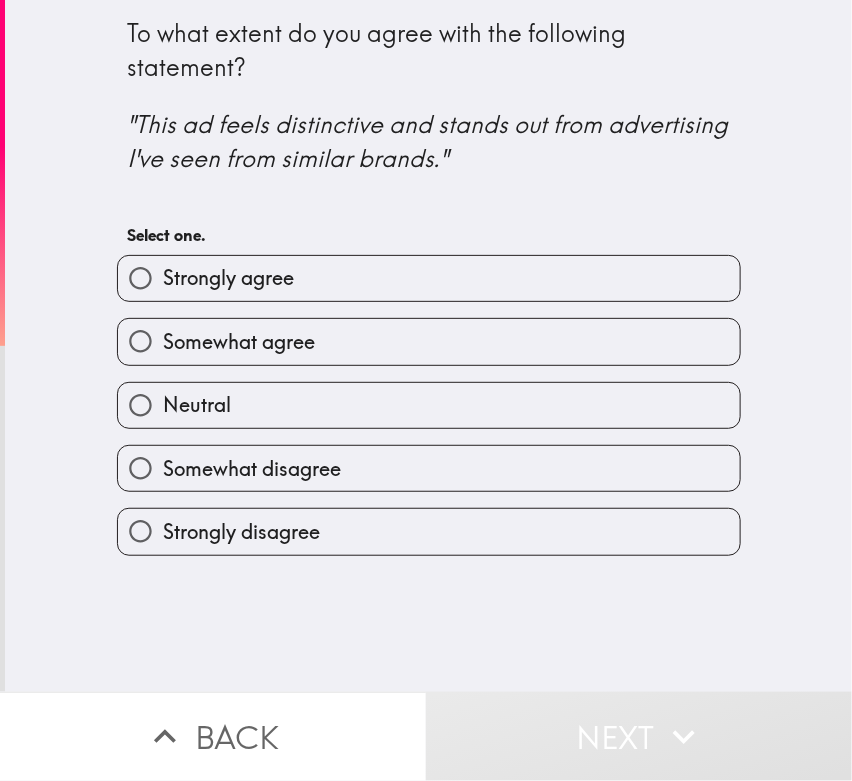
click at [413, 554] on div "To what extent do you agree with the following statement? "This ad feels distin…" at bounding box center [429, 278] width 640 height 556
click at [83, 624] on div "To what extent do you agree with the following statement? "This ad feels distin…" at bounding box center [428, 346] width 847 height 692
click at [191, 346] on span "Somewhat agree" at bounding box center [239, 342] width 152 height 28
click at [163, 346] on input "Somewhat agree" at bounding box center [140, 341] width 45 height 45
radio input "true"
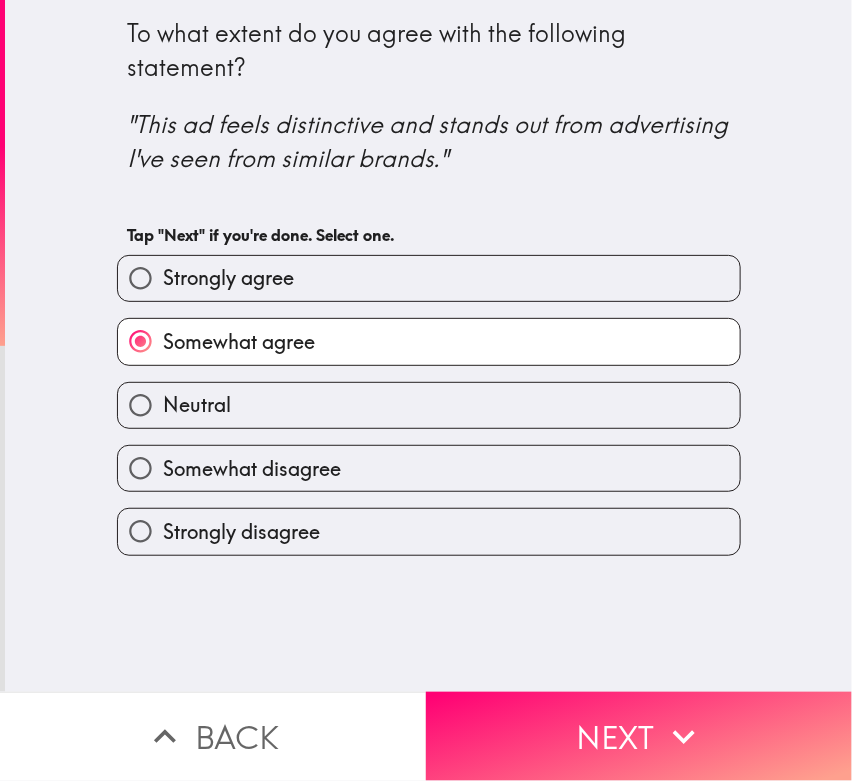
click at [209, 281] on span "Strongly agree" at bounding box center [228, 278] width 131 height 28
click at [163, 281] on input "Strongly agree" at bounding box center [140, 278] width 45 height 45
radio input "true"
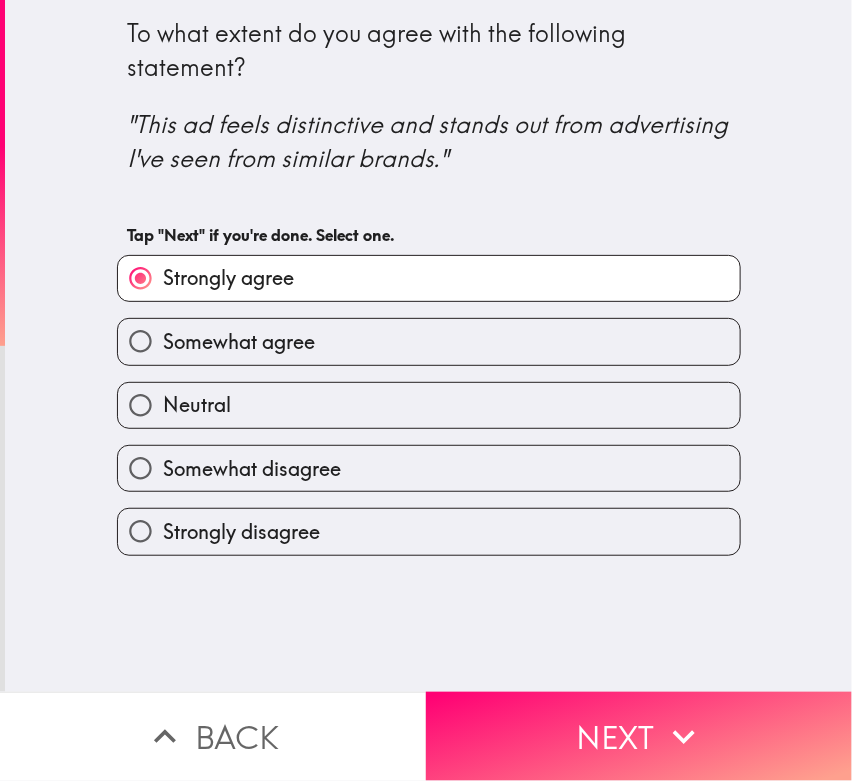
click at [623, 702] on button "Next" at bounding box center [639, 736] width 426 height 89
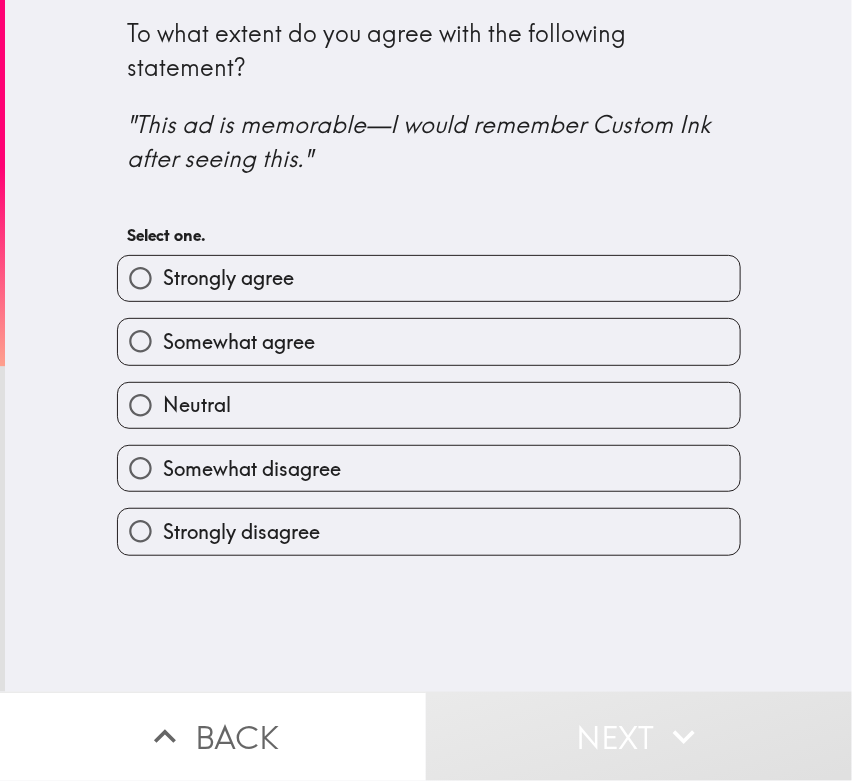
click at [430, 532] on div "To what extent do you agree with the following statement? "This ad is memorable…" at bounding box center [428, 346] width 847 height 692
click at [158, 632] on div "To what extent do you agree with the following statement? "This ad is memorable…" at bounding box center [428, 346] width 847 height 692
click at [133, 291] on input "Strongly agree" at bounding box center [140, 278] width 45 height 45
radio input "true"
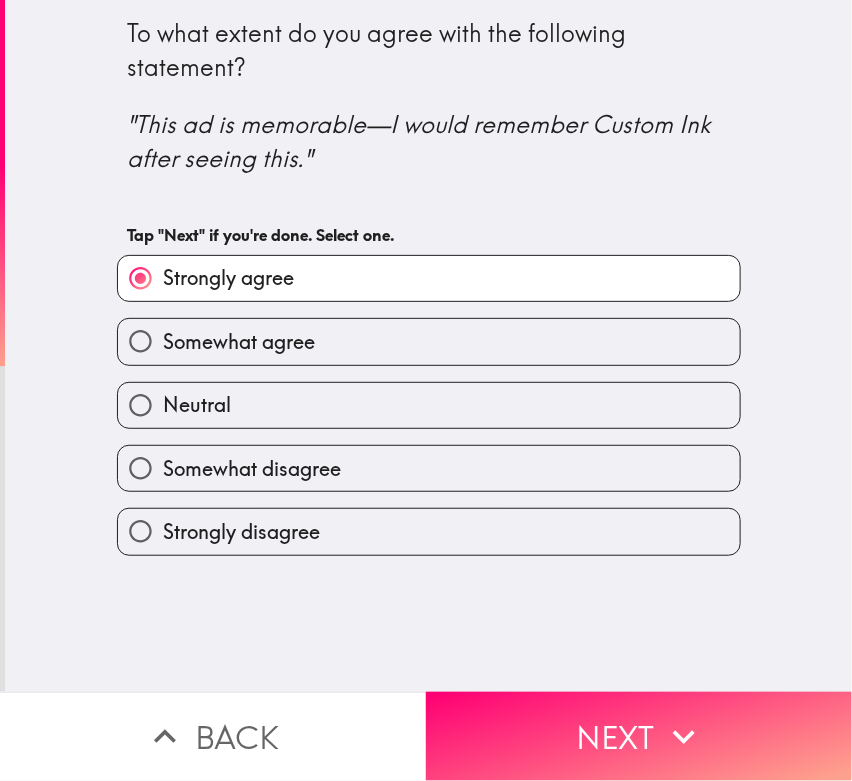
click at [635, 692] on button "Next" at bounding box center [639, 736] width 426 height 89
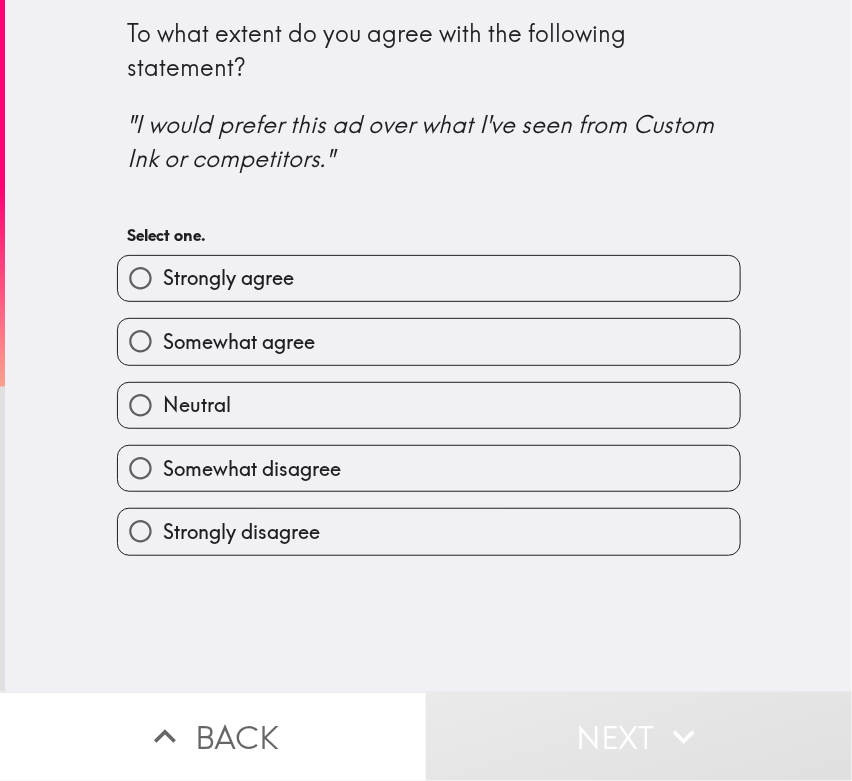
click at [383, 530] on div "To what extent do you agree with the following statement? "I would prefer this …" at bounding box center [429, 278] width 640 height 556
click at [38, 622] on div "To what extent do you agree with the following statement? "I would prefer this …" at bounding box center [428, 346] width 847 height 692
click at [187, 353] on span "Somewhat agree" at bounding box center [239, 342] width 152 height 28
click at [163, 353] on input "Somewhat agree" at bounding box center [140, 341] width 45 height 45
radio input "true"
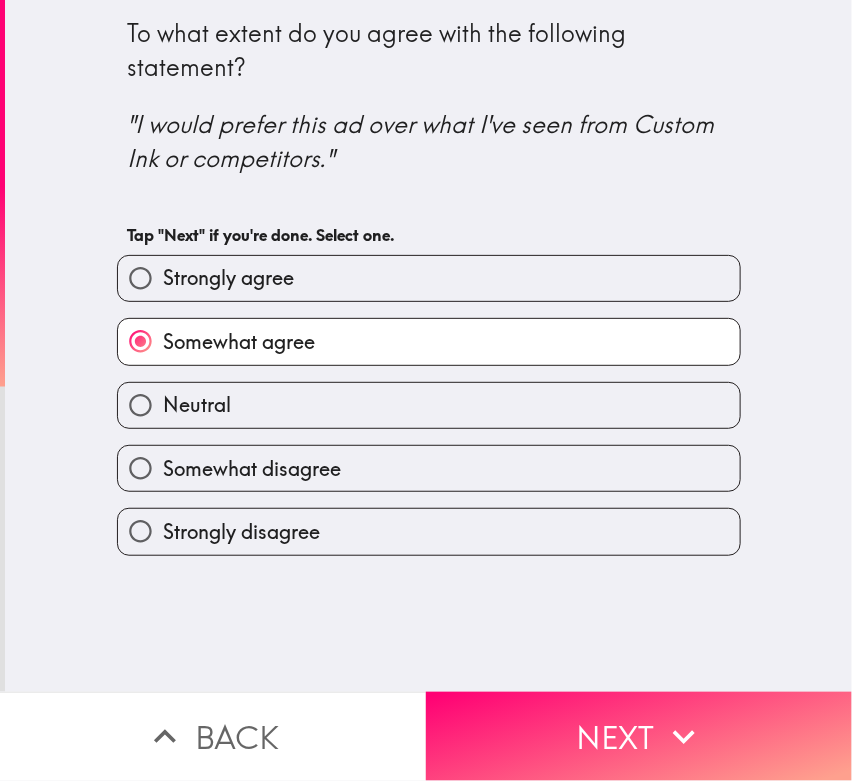
click at [656, 696] on button "Next" at bounding box center [639, 736] width 426 height 89
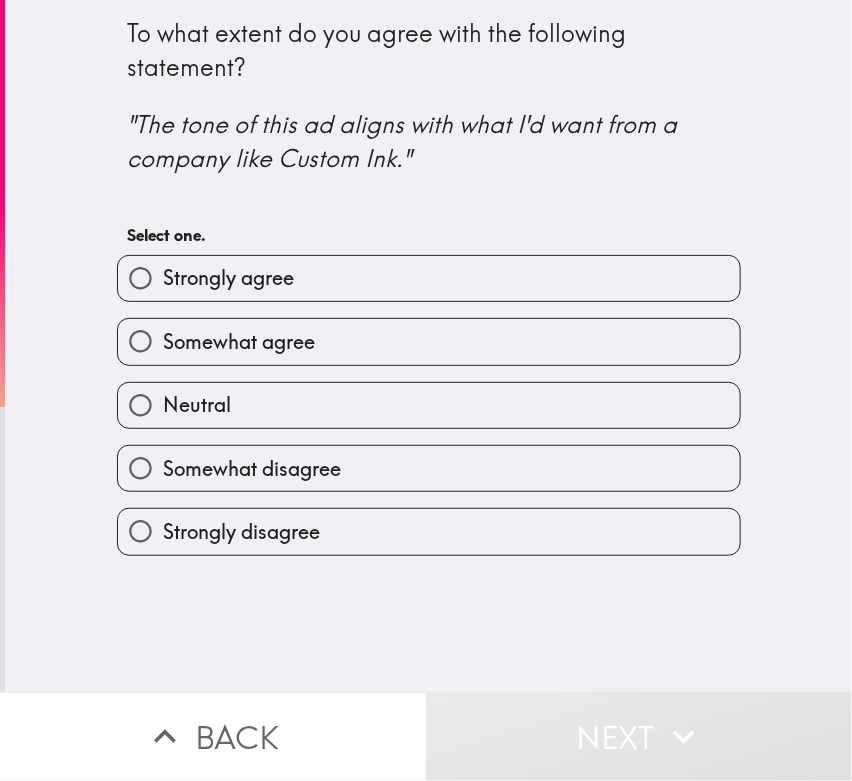
click at [349, 547] on div "To what extent do you agree with the following statement? "The tone of this ad …" at bounding box center [429, 278] width 640 height 556
click at [86, 630] on div "To what extent do you agree with the following statement? "The tone of this ad …" at bounding box center [428, 346] width 847 height 692
click at [186, 343] on span "Somewhat agree" at bounding box center [239, 342] width 152 height 28
click at [163, 343] on input "Somewhat agree" at bounding box center [140, 341] width 45 height 45
radio input "true"
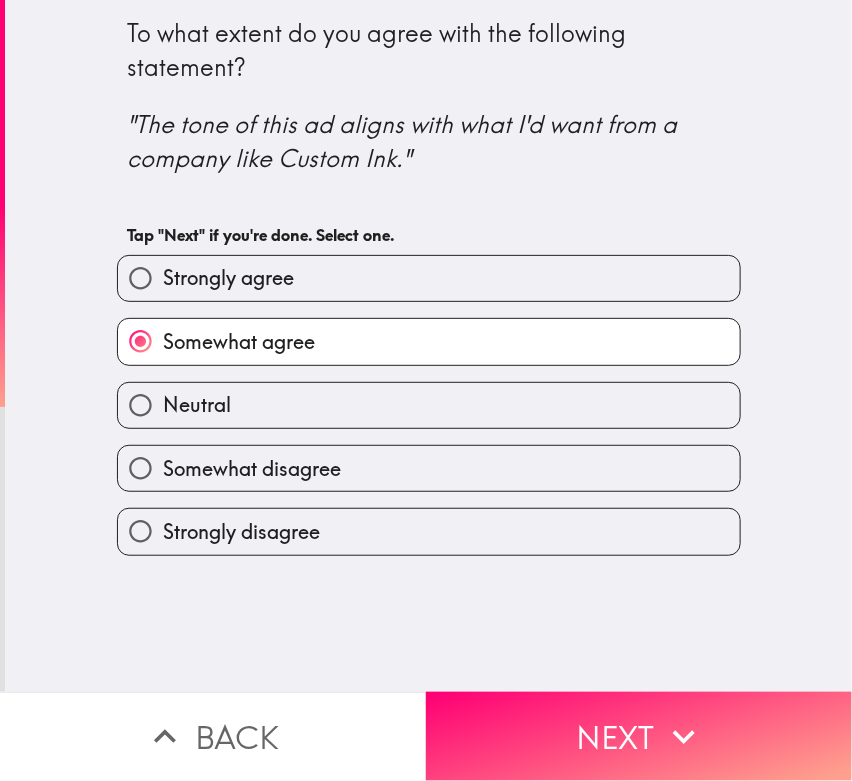
click at [174, 274] on span "Strongly agree" at bounding box center [228, 278] width 131 height 28
click at [163, 274] on input "Strongly agree" at bounding box center [140, 278] width 45 height 45
radio input "true"
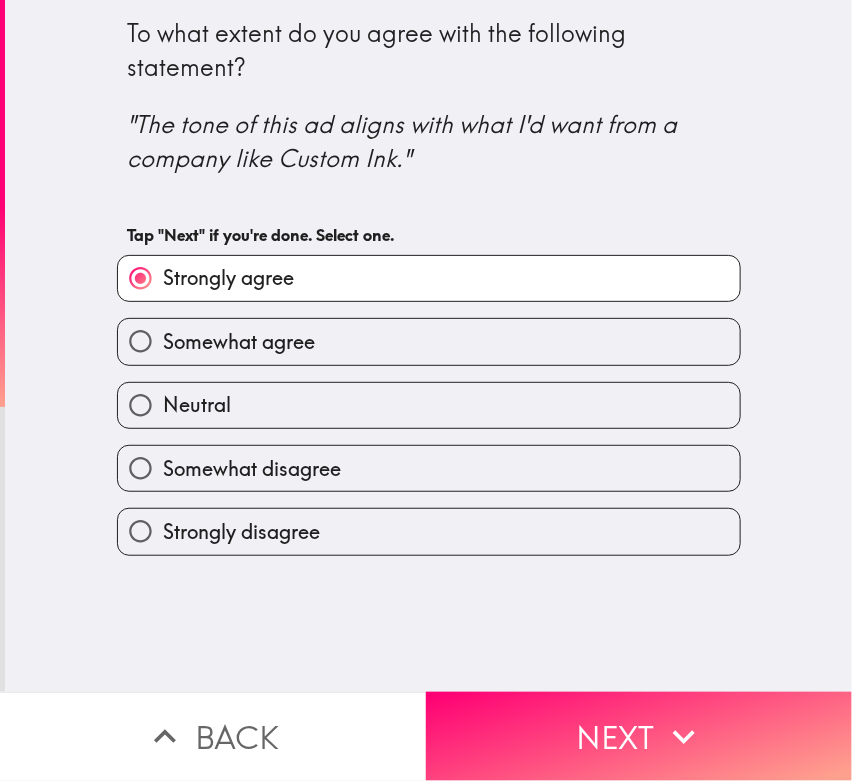
click at [531, 670] on div "To what extent do you agree with the following statement? "The tone of this ad …" at bounding box center [428, 346] width 847 height 692
click at [530, 694] on button "Next" at bounding box center [639, 736] width 426 height 89
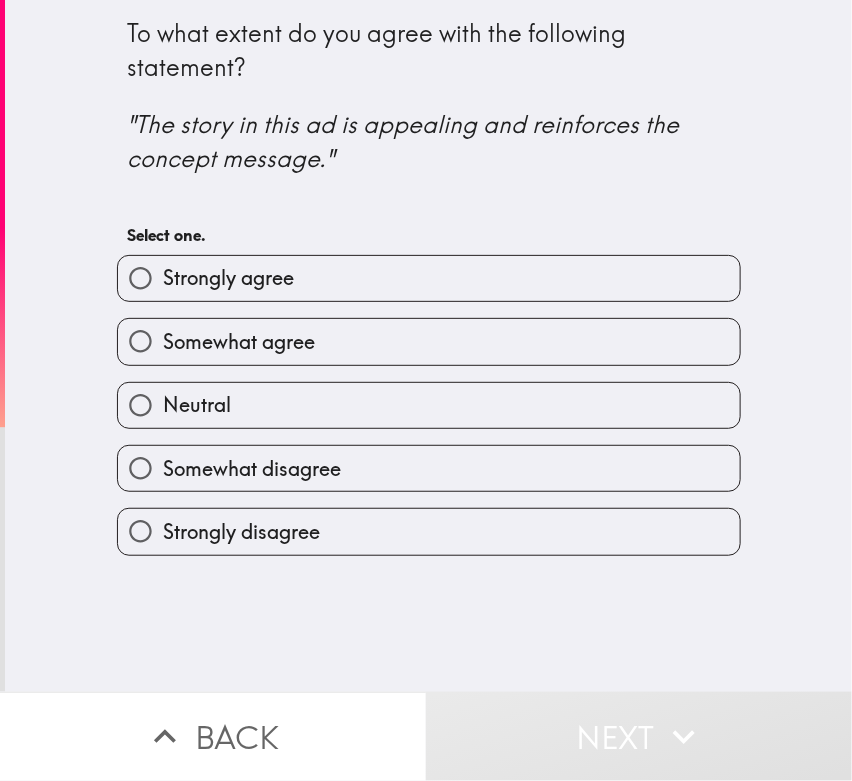
click at [329, 579] on div "To what extent do you agree with the following statement? "The story in this ad…" at bounding box center [428, 346] width 847 height 692
click at [66, 620] on div "To what extent do you agree with the following statement? "The story in this ad…" at bounding box center [428, 346] width 847 height 692
click at [184, 342] on span "Somewhat agree" at bounding box center [239, 342] width 152 height 28
click at [163, 342] on input "Somewhat agree" at bounding box center [140, 341] width 45 height 45
radio input "true"
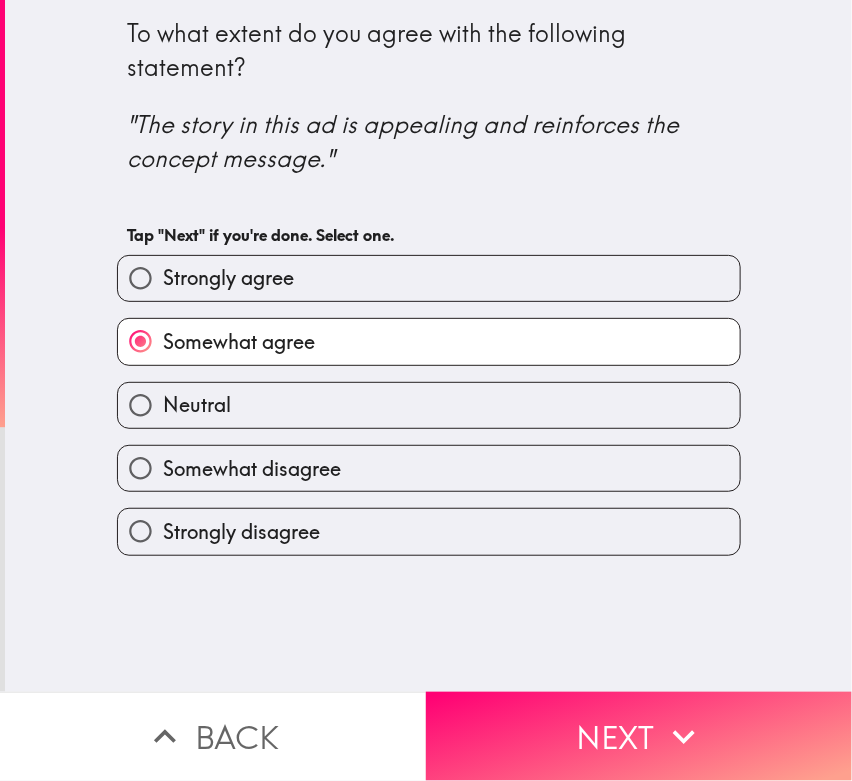
click at [193, 264] on span "Strongly agree" at bounding box center [228, 278] width 131 height 28
click at [163, 264] on input "Strongly agree" at bounding box center [140, 278] width 45 height 45
radio input "true"
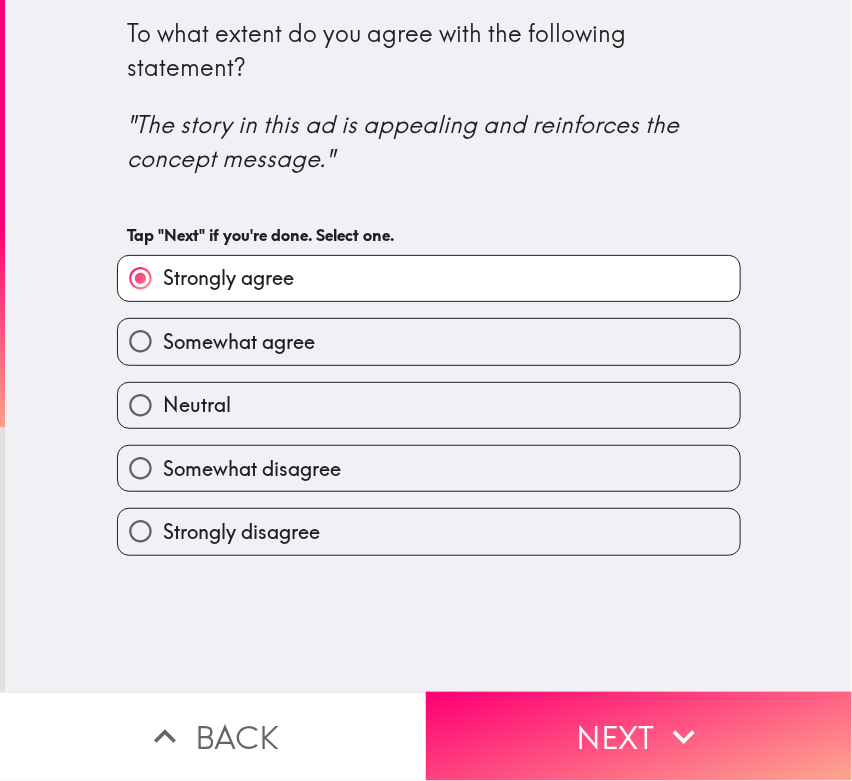
click at [632, 702] on button "Next" at bounding box center [639, 736] width 426 height 89
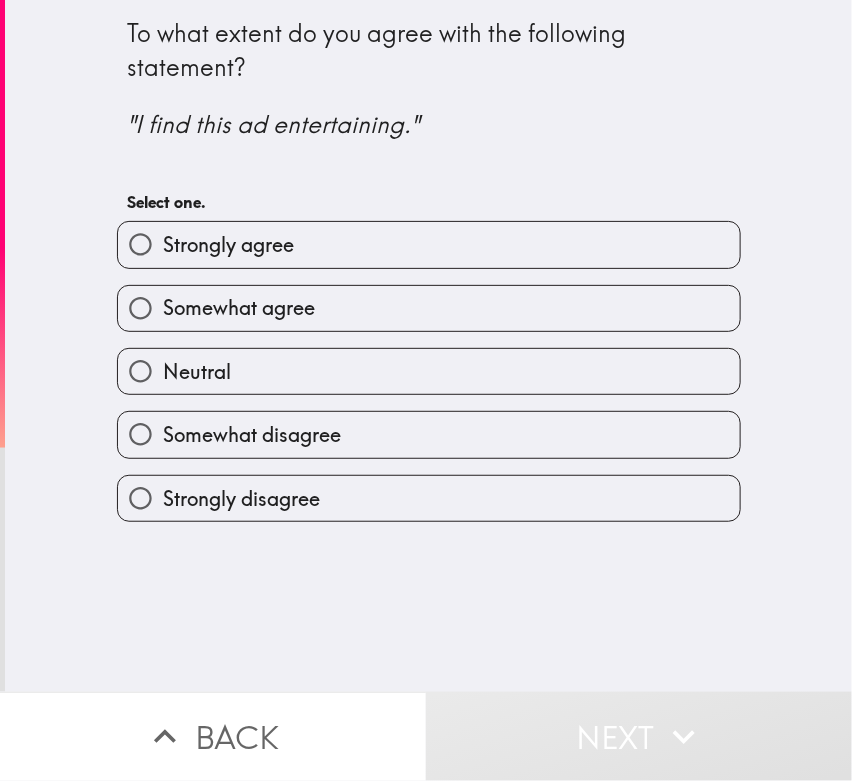
click at [320, 518] on div "To what extent do you agree with the following statement? "I find this ad enter…" at bounding box center [429, 261] width 640 height 522
click at [65, 611] on div "To what extent do you agree with the following statement? "I find this ad enter…" at bounding box center [428, 346] width 847 height 692
click at [182, 318] on span "Somewhat agree" at bounding box center [239, 308] width 152 height 28
click at [163, 318] on input "Somewhat agree" at bounding box center [140, 308] width 45 height 45
radio input "true"
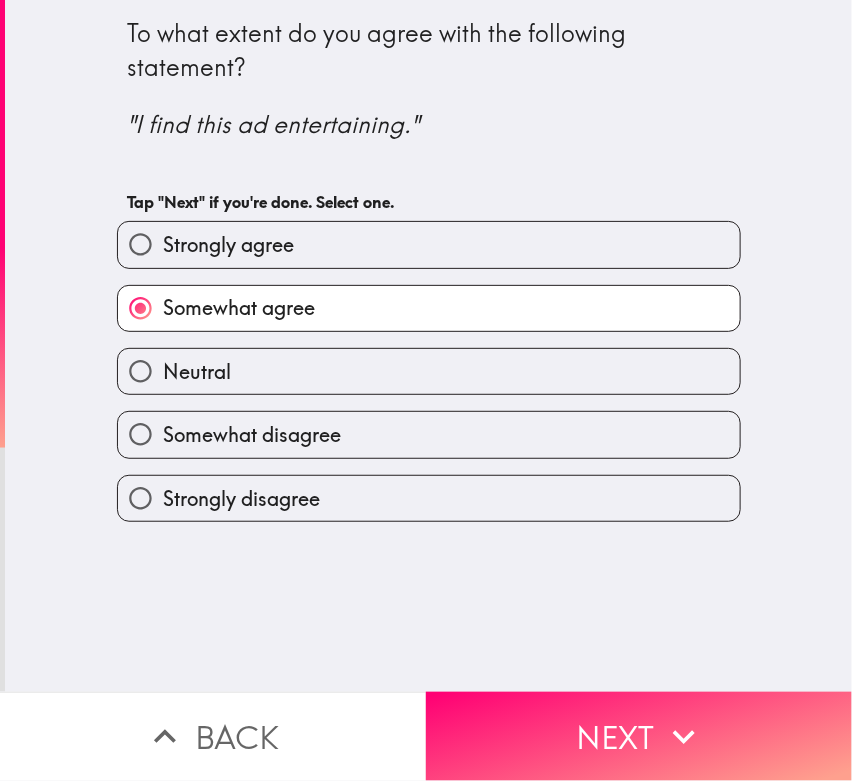
click at [662, 702] on icon "button" at bounding box center [684, 737] width 44 height 44
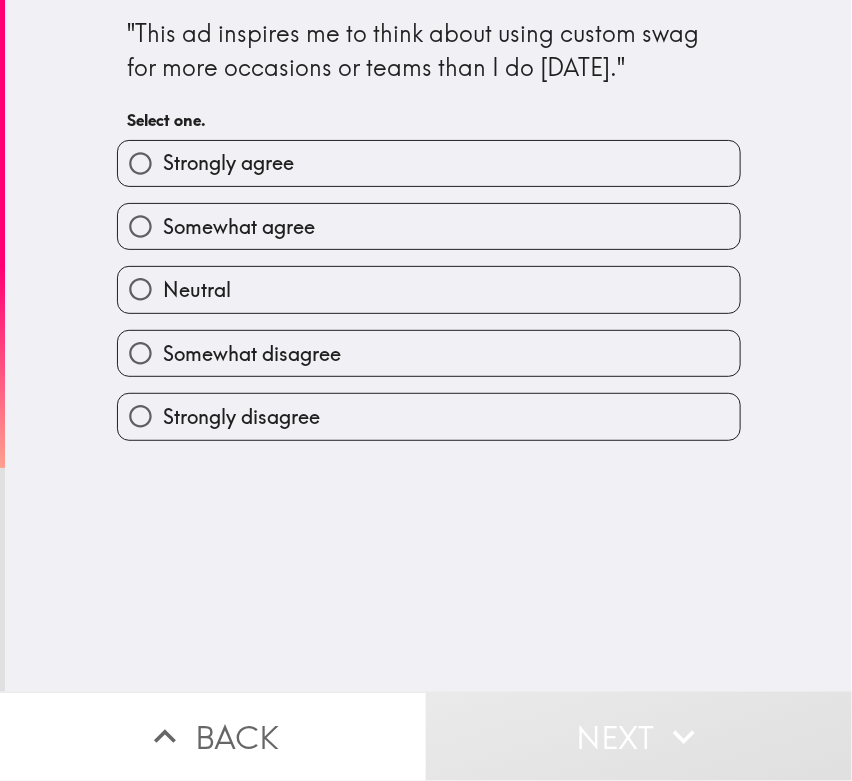
click at [340, 421] on div ""This ad inspires me to think about using custom swag for more occasions or tea…" at bounding box center [429, 220] width 640 height 441
click at [117, 608] on div ""This ad inspires me to think about using custom swag for more occasions or tea…" at bounding box center [428, 346] width 847 height 692
click at [163, 214] on span "Somewhat agree" at bounding box center [239, 227] width 152 height 28
click at [156, 214] on input "Somewhat agree" at bounding box center [140, 226] width 45 height 45
radio input "true"
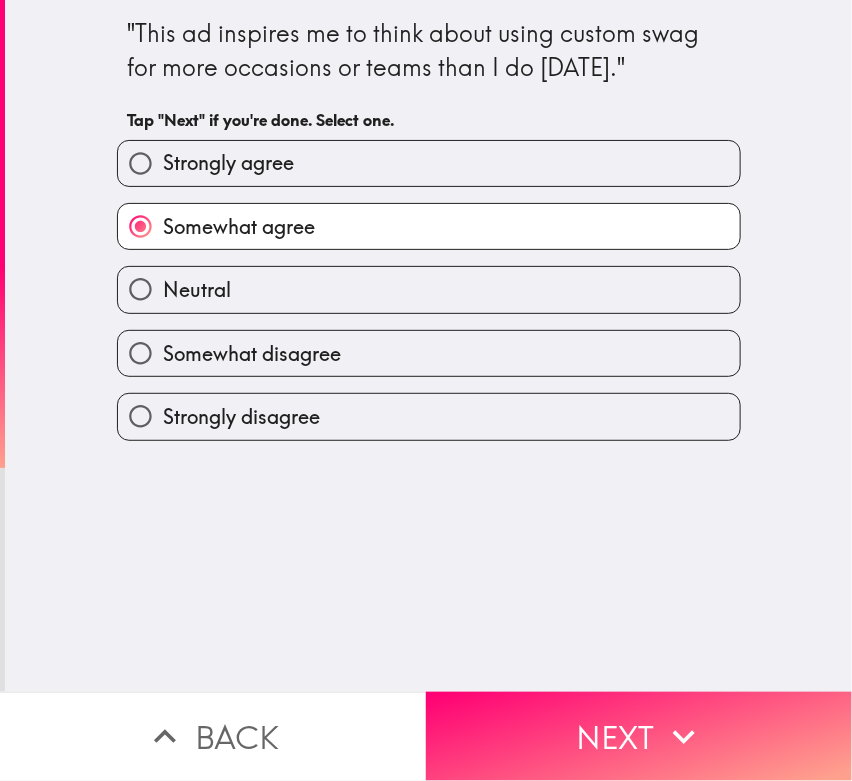
click at [534, 696] on button "Next" at bounding box center [639, 736] width 426 height 89
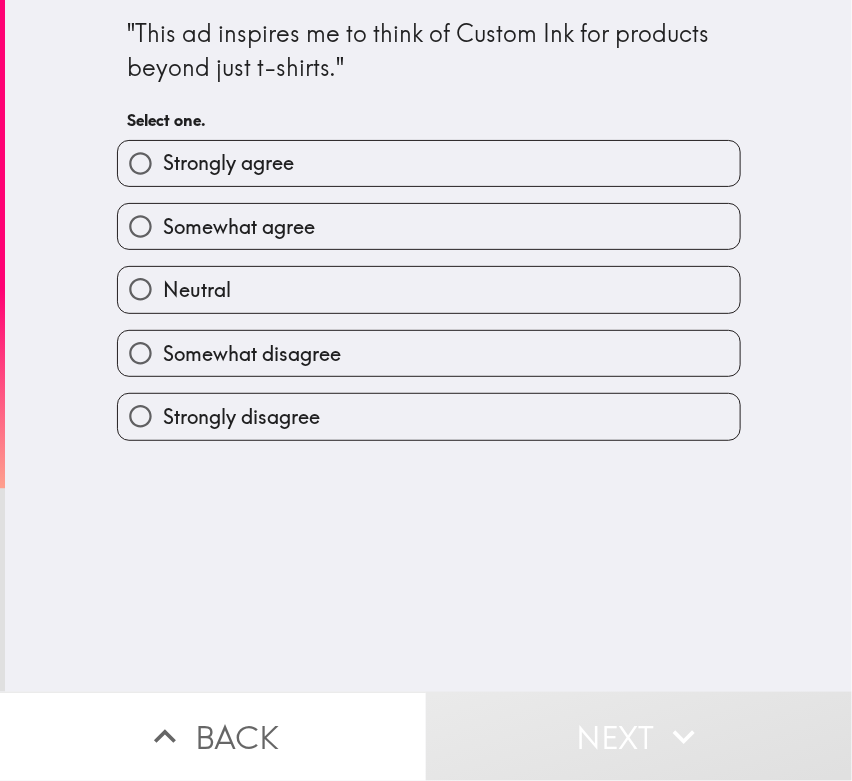
click at [361, 412] on div ""This ad inspires me to think of Custom Ink for products beyond just t-shirts."…" at bounding box center [428, 346] width 847 height 692
click at [78, 610] on div ""This ad inspires me to think of Custom Ink for products beyond just t-shirts."…" at bounding box center [428, 346] width 847 height 692
click at [164, 222] on span "Somewhat agree" at bounding box center [239, 227] width 152 height 28
click at [163, 222] on input "Somewhat agree" at bounding box center [140, 226] width 45 height 45
radio input "true"
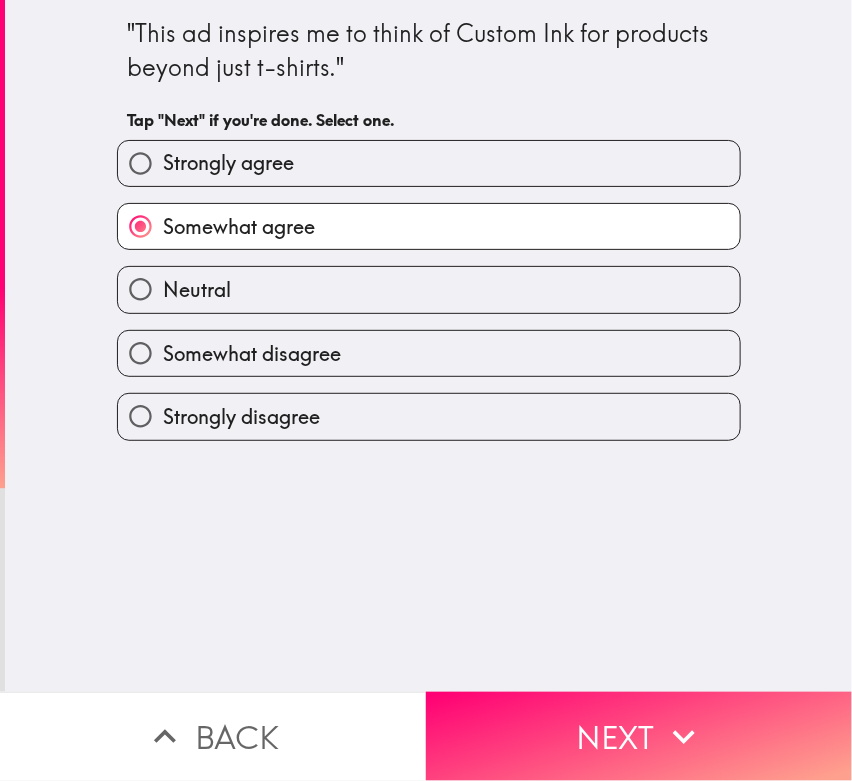
click at [176, 171] on span "Strongly agree" at bounding box center [228, 163] width 131 height 28
click at [163, 171] on input "Strongly agree" at bounding box center [140, 163] width 45 height 45
radio input "true"
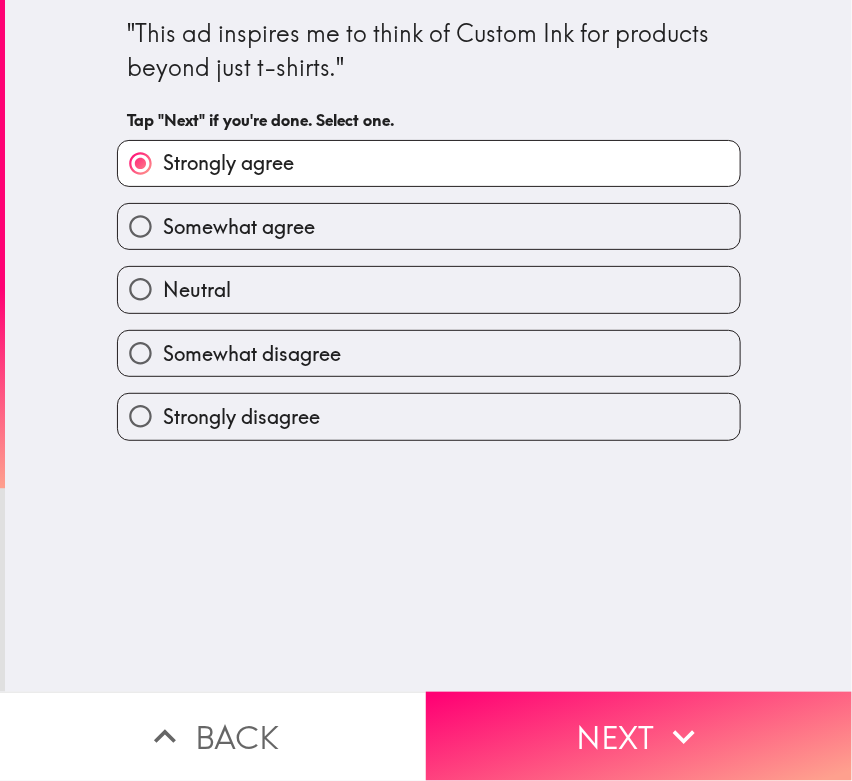
click at [547, 692] on button "Next" at bounding box center [639, 736] width 426 height 89
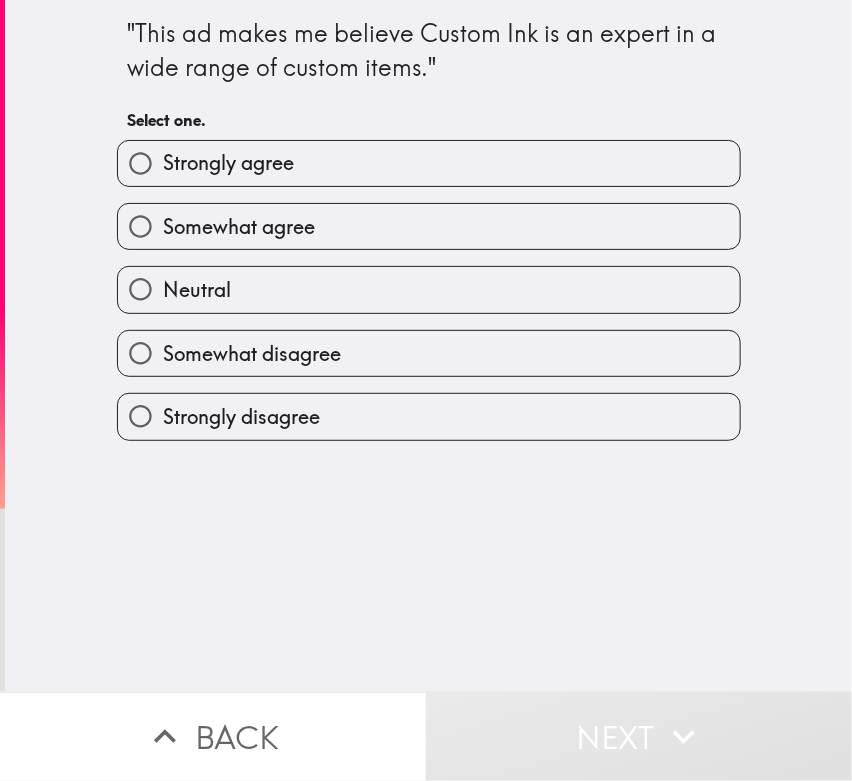
click at [384, 497] on div ""This ad makes me believe Custom Ink is an expert in a wide range of custom ite…" at bounding box center [428, 346] width 847 height 692
click at [175, 551] on div ""This ad makes me believe Custom Ink is an expert in a wide range of custom ite…" at bounding box center [428, 346] width 847 height 692
click at [180, 166] on span "Strongly agree" at bounding box center [228, 163] width 131 height 28
click at [163, 166] on input "Strongly agree" at bounding box center [140, 163] width 45 height 45
radio input "true"
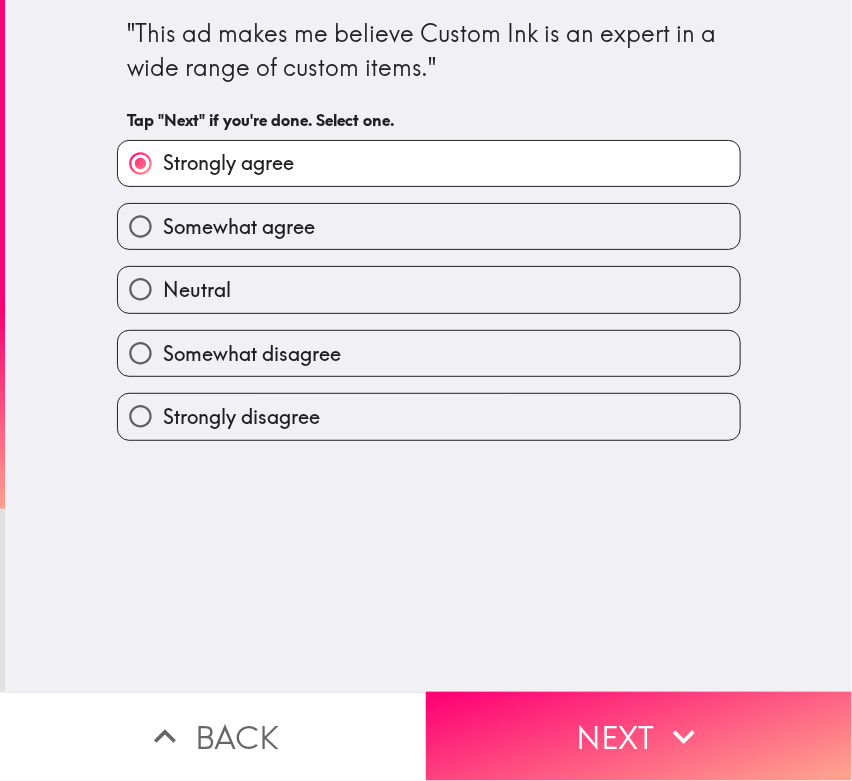
click at [576, 700] on button "Next" at bounding box center [639, 736] width 426 height 89
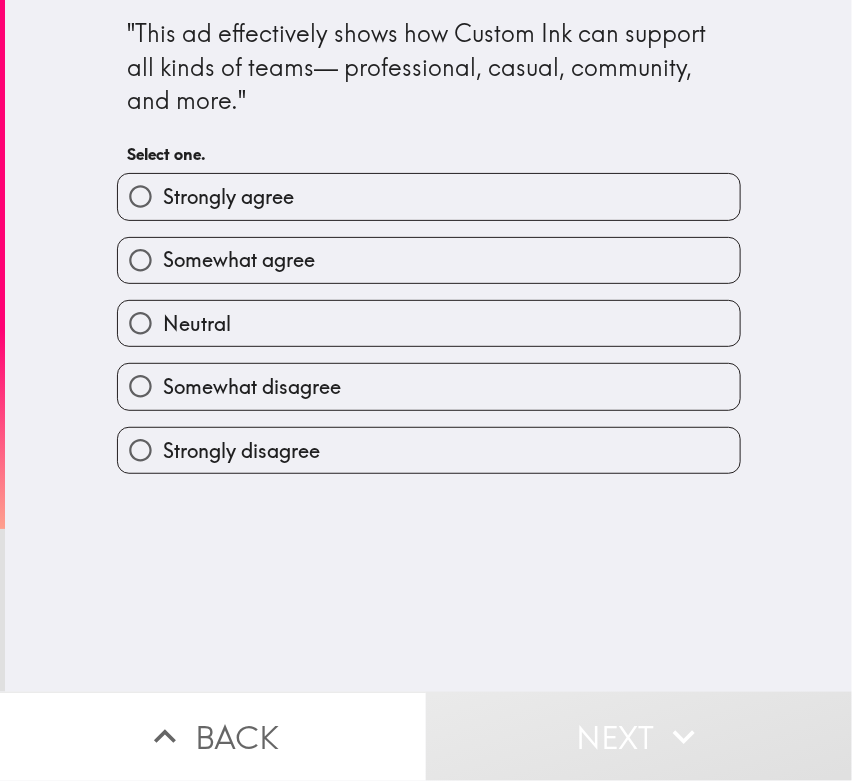
click at [369, 459] on div ""This ad effectively shows how Custom Ink can support all kinds of teams— profe…" at bounding box center [429, 237] width 640 height 474
click at [113, 581] on div ""This ad effectively shows how Custom Ink can support all kinds of teams— profe…" at bounding box center [428, 346] width 847 height 692
click at [182, 202] on span "Strongly agree" at bounding box center [228, 197] width 131 height 28
click at [163, 202] on input "Strongly agree" at bounding box center [140, 196] width 45 height 45
radio input "true"
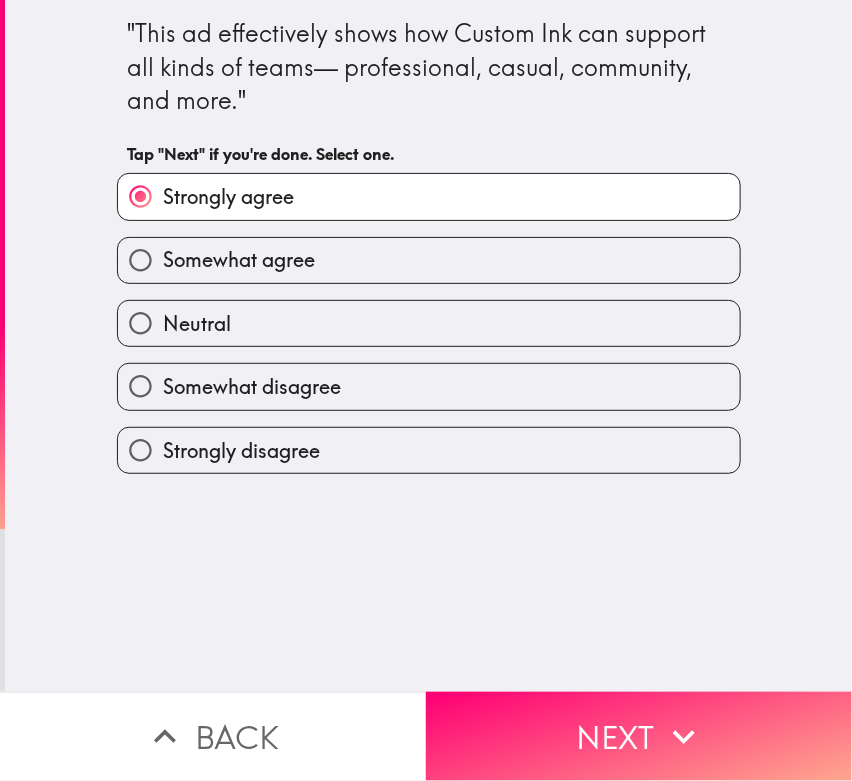
click at [564, 702] on button "Next" at bounding box center [639, 736] width 426 height 89
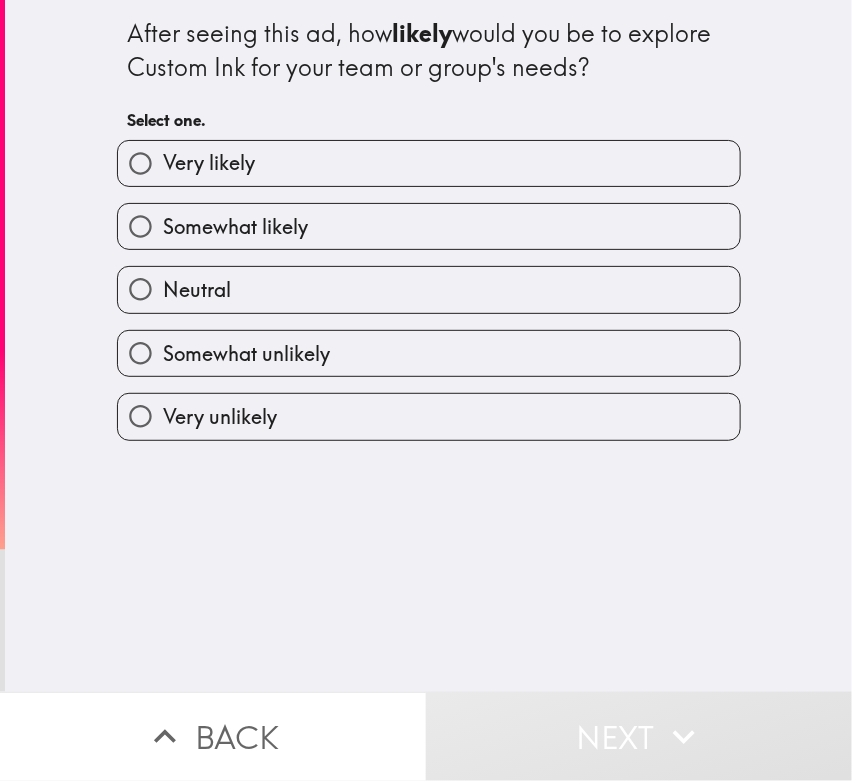
click at [302, 505] on div "After seeing this ad, how likely would you be to explore Custom Ink for your te…" at bounding box center [428, 346] width 847 height 692
click at [180, 170] on span "Very likely" at bounding box center [209, 163] width 92 height 28
click at [163, 170] on input "Very likely" at bounding box center [140, 163] width 45 height 45
radio input "true"
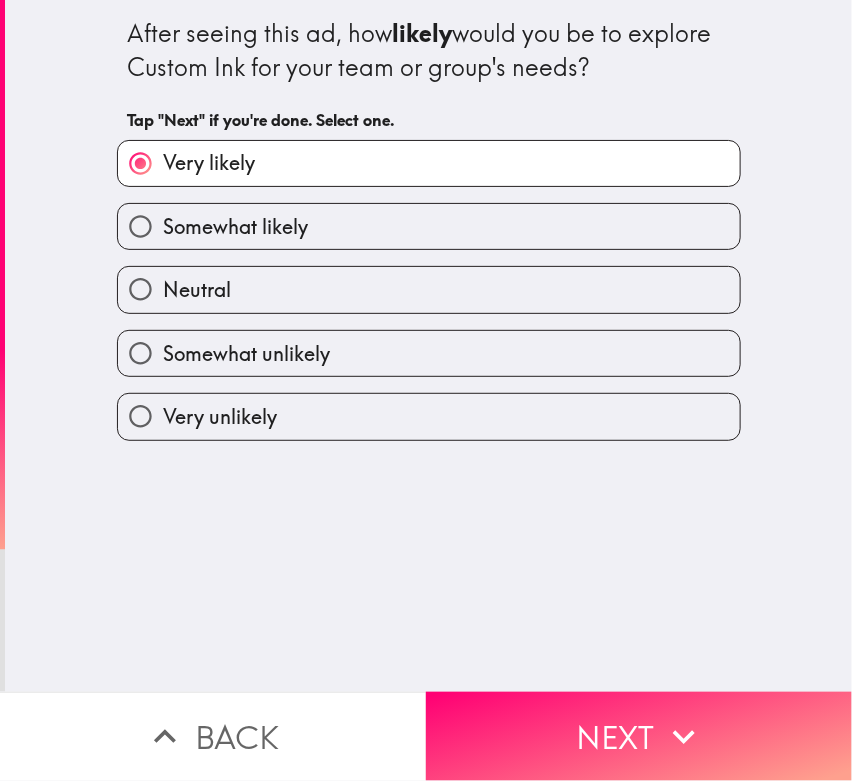
click at [507, 702] on button "Next" at bounding box center [639, 736] width 426 height 89
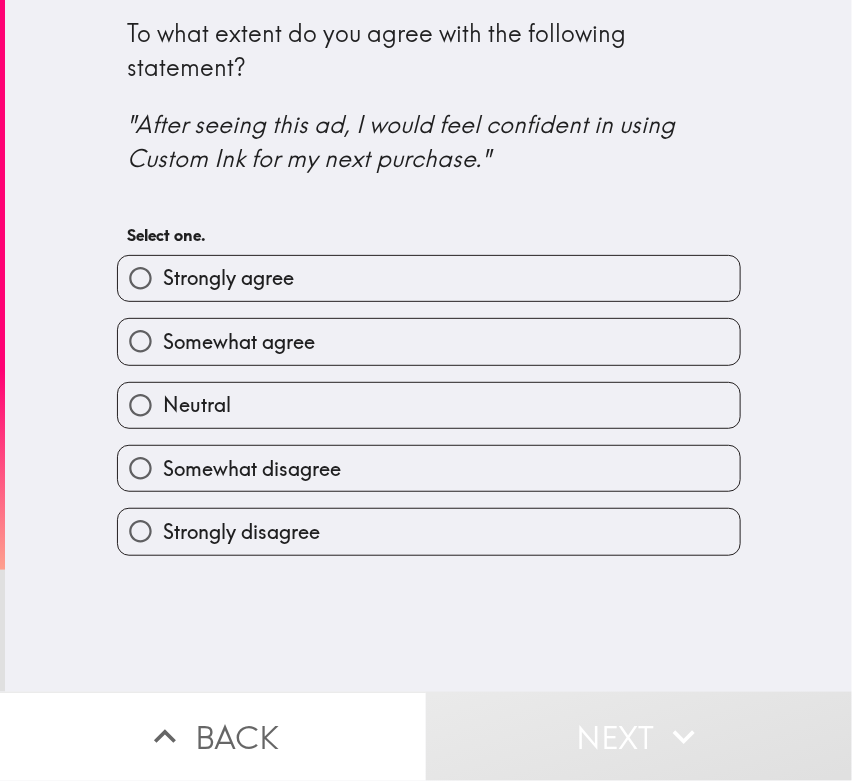
click at [359, 564] on div "To what extent do you agree with the following statement? "After seeing this ad…" at bounding box center [428, 346] width 847 height 692
click at [106, 627] on div "To what extent do you agree with the following statement? "After seeing this ad…" at bounding box center [428, 346] width 847 height 692
click at [182, 270] on span "Strongly agree" at bounding box center [228, 278] width 131 height 28
click at [163, 270] on input "Strongly agree" at bounding box center [140, 278] width 45 height 45
radio input "true"
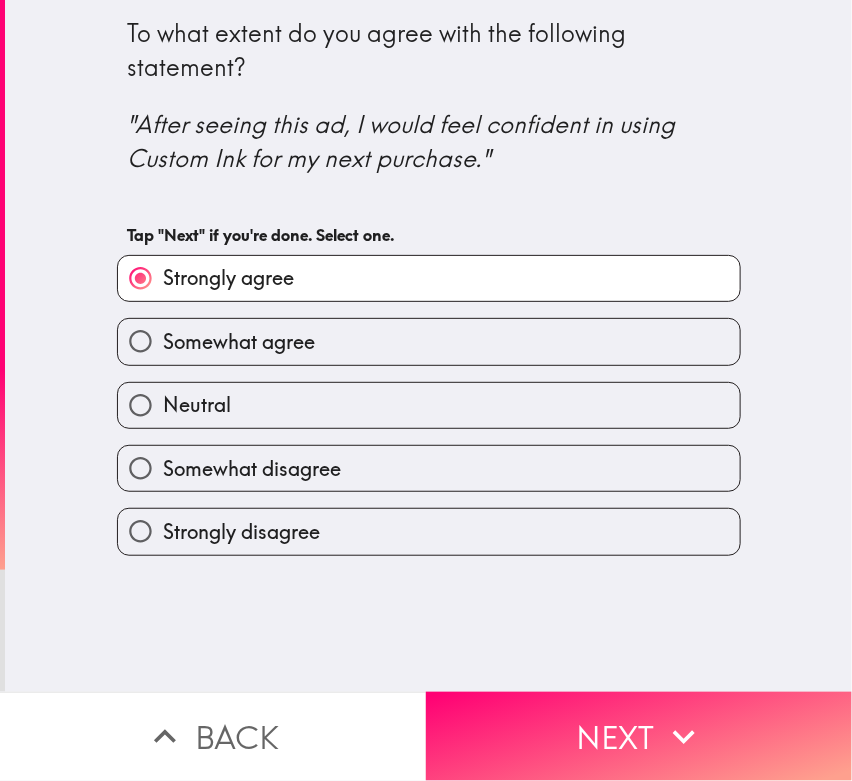
click at [595, 702] on button "Next" at bounding box center [639, 736] width 426 height 89
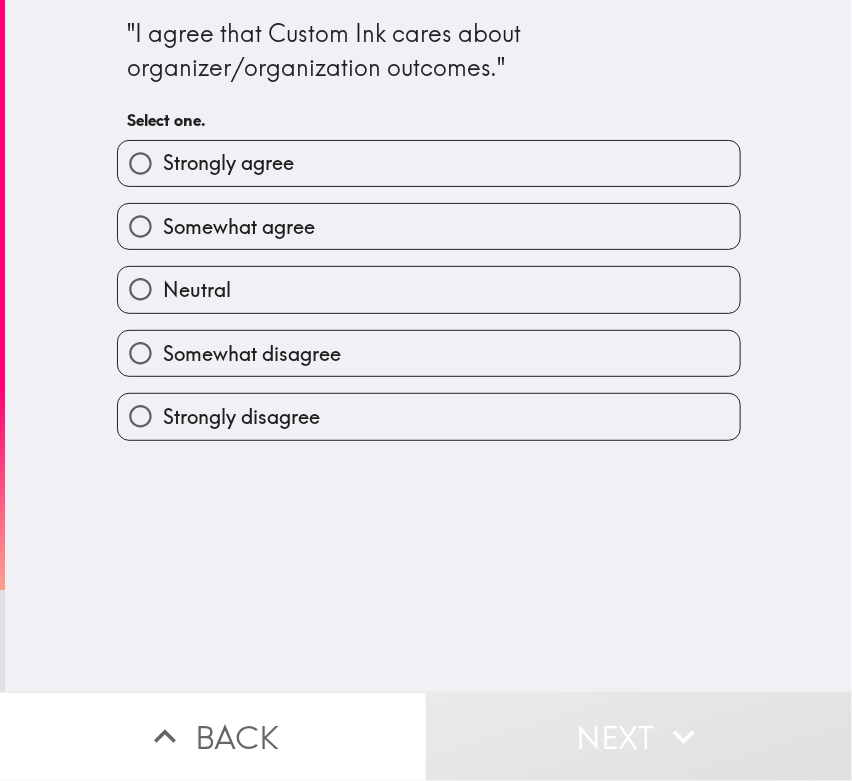
click at [357, 434] on div ""I agree that Custom Ink cares about organizer/organization outcomes." Select o…" at bounding box center [429, 220] width 640 height 441
click at [96, 608] on div ""I agree that Custom Ink cares about organizer/organization outcomes." Select o…" at bounding box center [428, 346] width 847 height 692
click at [163, 164] on span "Strongly agree" at bounding box center [228, 163] width 131 height 28
click at [163, 164] on input "Strongly agree" at bounding box center [140, 163] width 45 height 45
radio input "true"
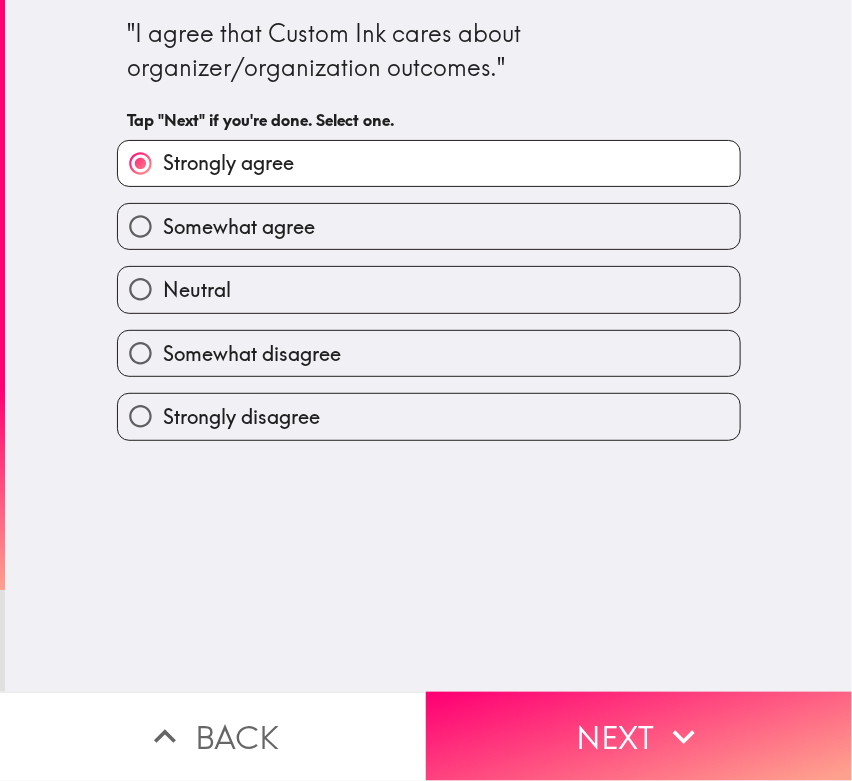
click at [553, 702] on button "Next" at bounding box center [639, 736] width 426 height 89
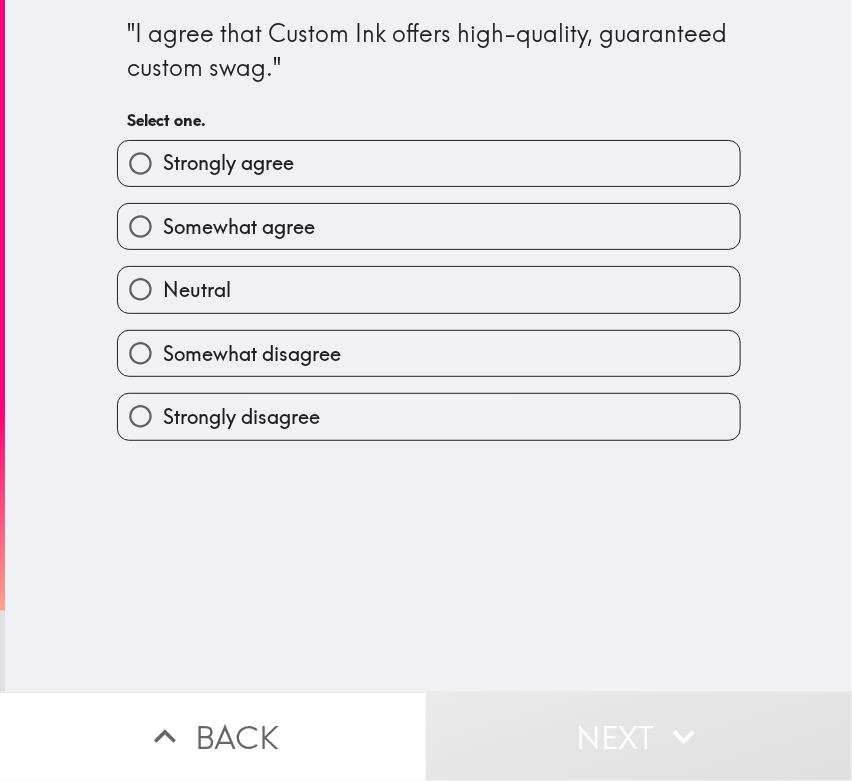
click at [163, 216] on span "Somewhat agree" at bounding box center [239, 227] width 152 height 28
click at [144, 216] on input "Somewhat agree" at bounding box center [140, 226] width 45 height 45
radio input "true"
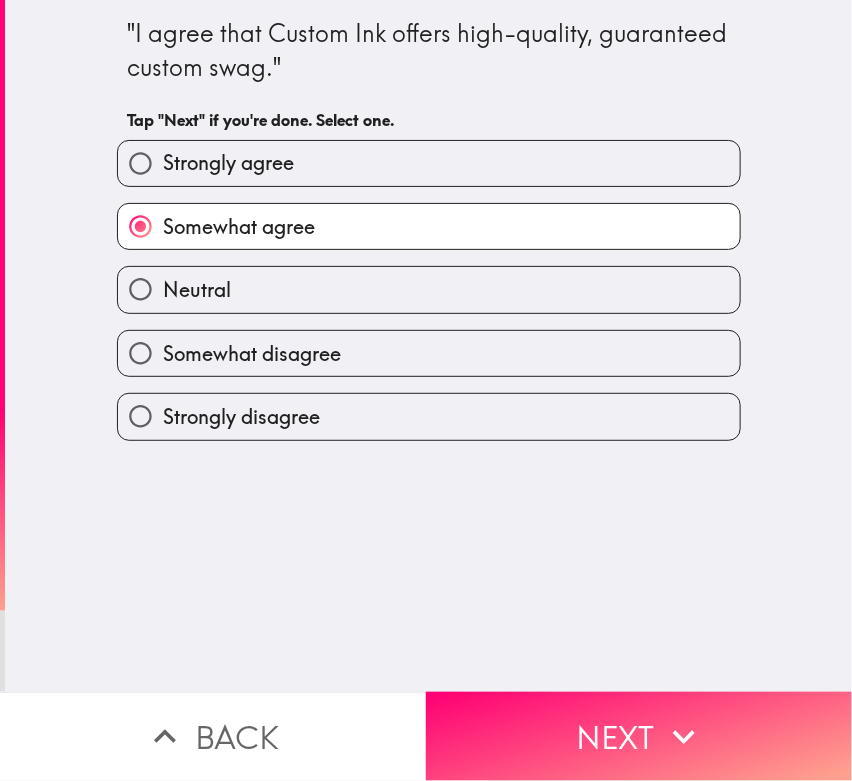
click at [600, 702] on button "Next" at bounding box center [639, 736] width 426 height 89
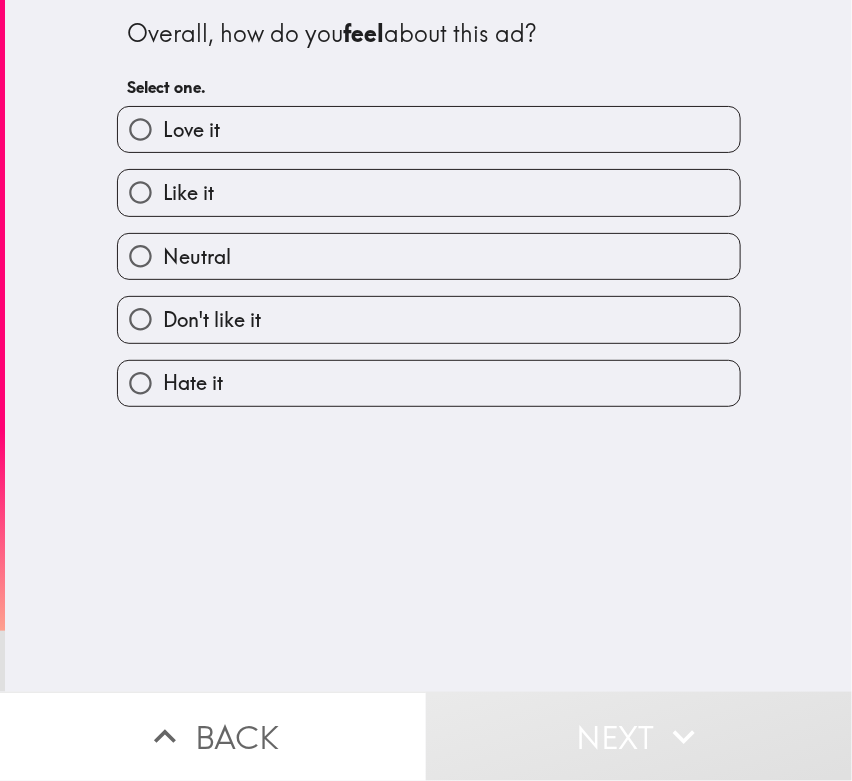
click at [334, 403] on div "Overall, how do you feel about this ad? Select one. Love it Like it Neutral Don…" at bounding box center [429, 203] width 640 height 407
click at [176, 183] on span "Like it" at bounding box center [188, 193] width 51 height 28
click at [163, 183] on input "Like it" at bounding box center [140, 192] width 45 height 45
radio input "true"
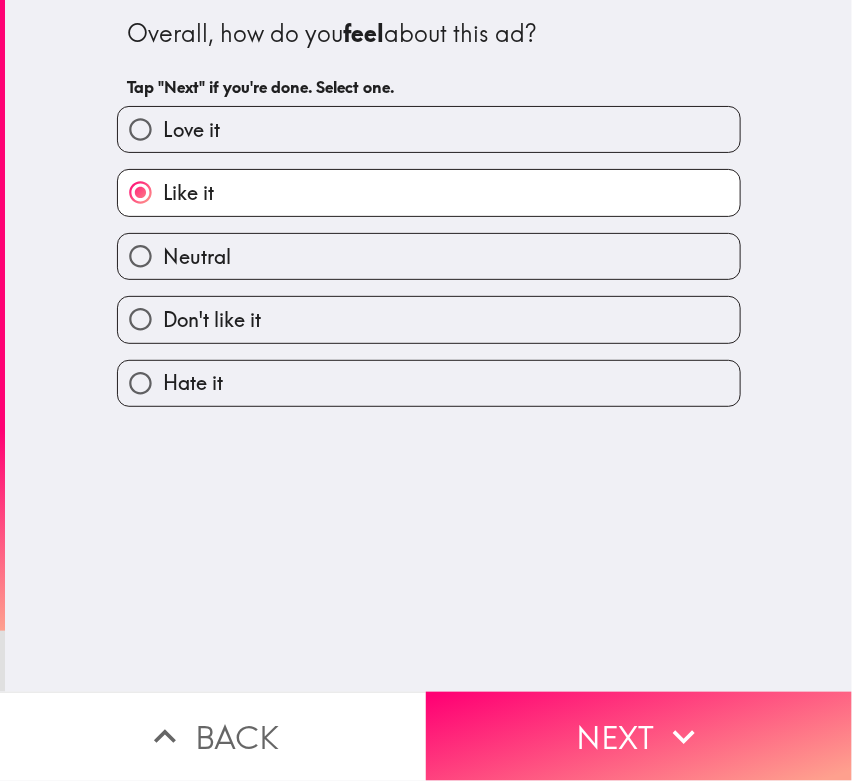
click at [667, 702] on icon "button" at bounding box center [684, 737] width 44 height 44
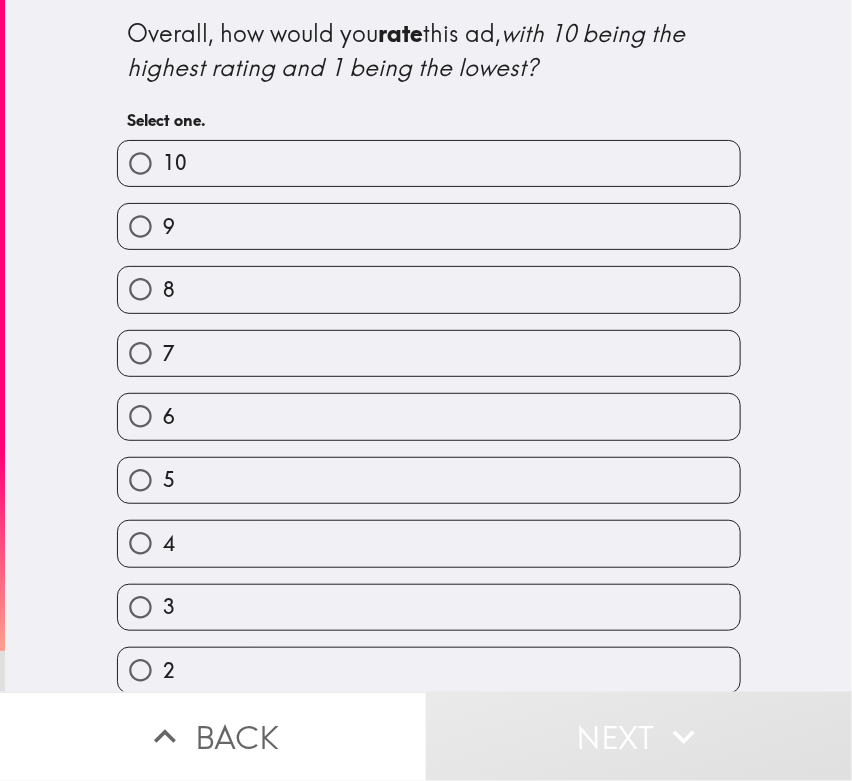
click at [177, 294] on label "8" at bounding box center [429, 289] width 622 height 45
click at [163, 294] on input "8" at bounding box center [140, 289] width 45 height 45
radio input "true"
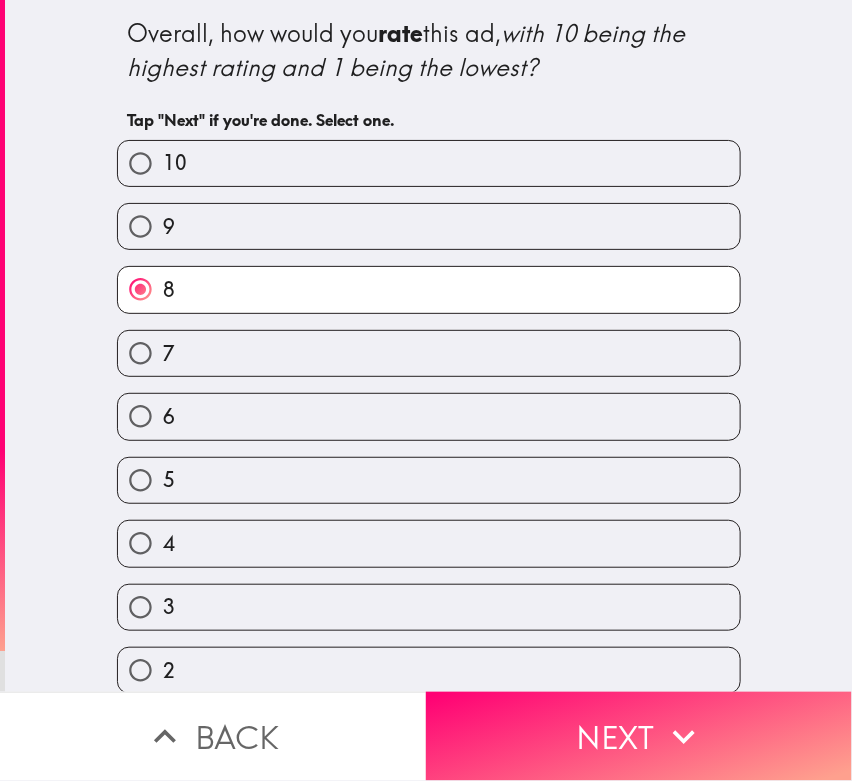
click at [532, 702] on button "Next" at bounding box center [639, 736] width 426 height 89
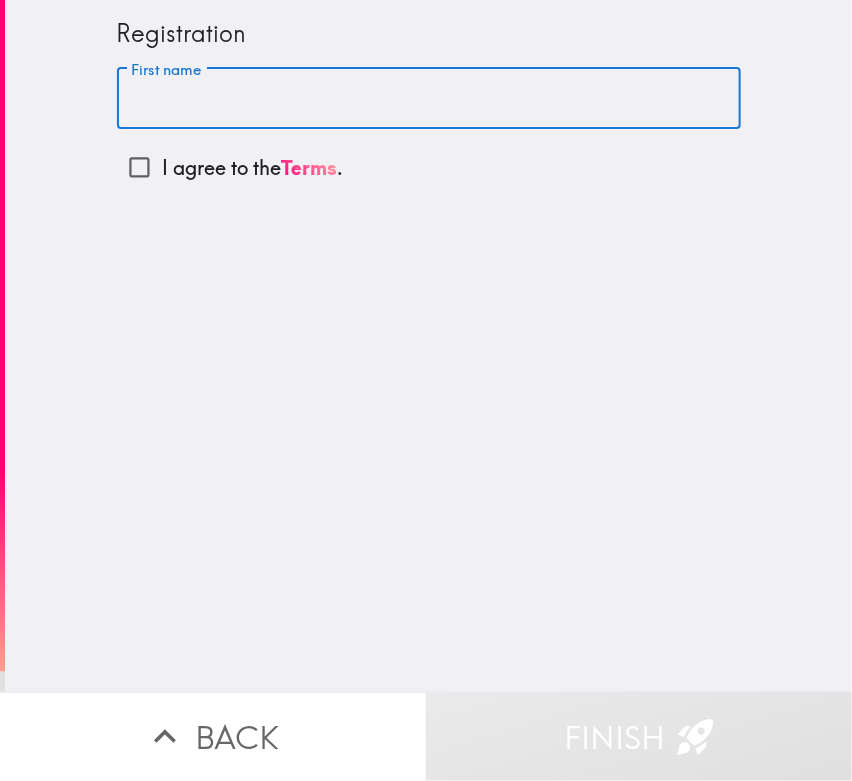
click at [135, 88] on input "First name" at bounding box center [429, 99] width 624 height 62
paste input "[PERSON_NAME]"
type input "[PERSON_NAME]"
click at [378, 409] on div "Registration First name [PERSON_NAME] First name I agree to the Terms ." at bounding box center [428, 346] width 847 height 692
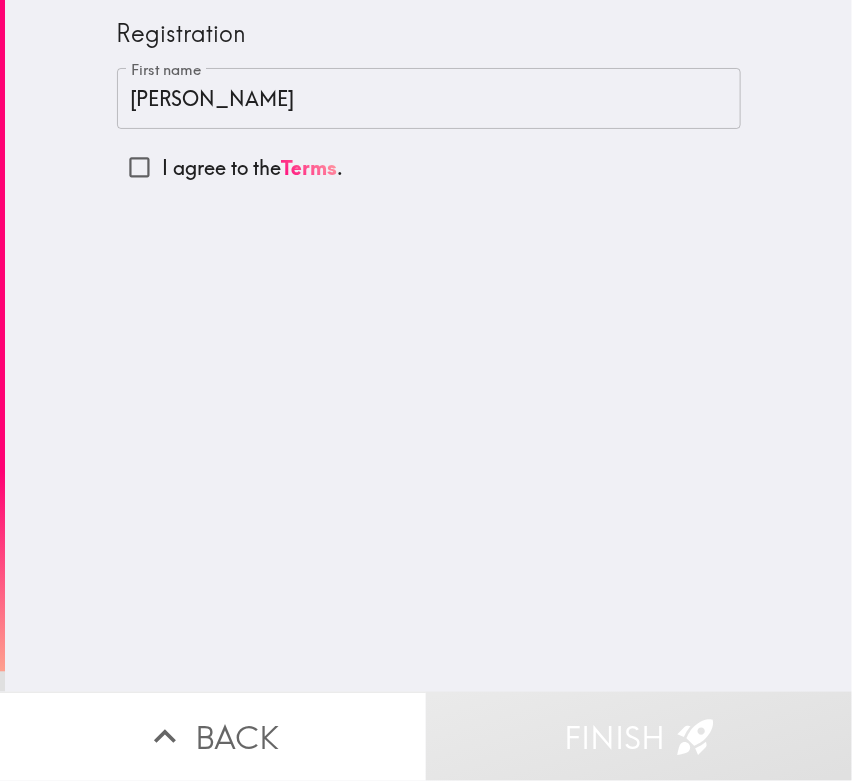
click at [117, 158] on input "I agree to the Terms ." at bounding box center [139, 167] width 45 height 45
checkbox input "true"
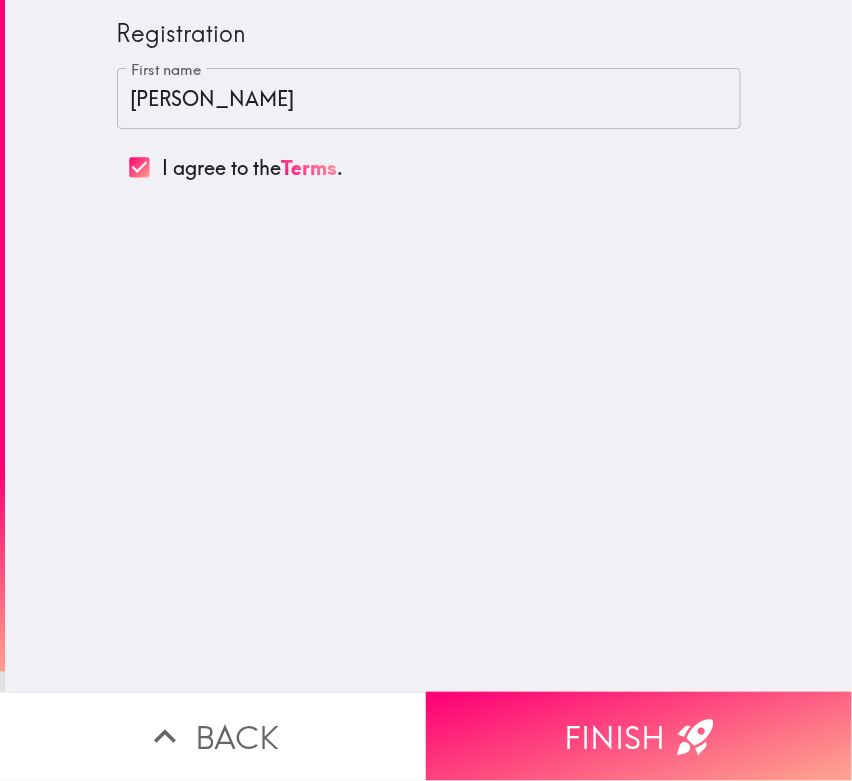
click at [579, 702] on button "Finish" at bounding box center [639, 736] width 426 height 89
